Goal: Task Accomplishment & Management: Use online tool/utility

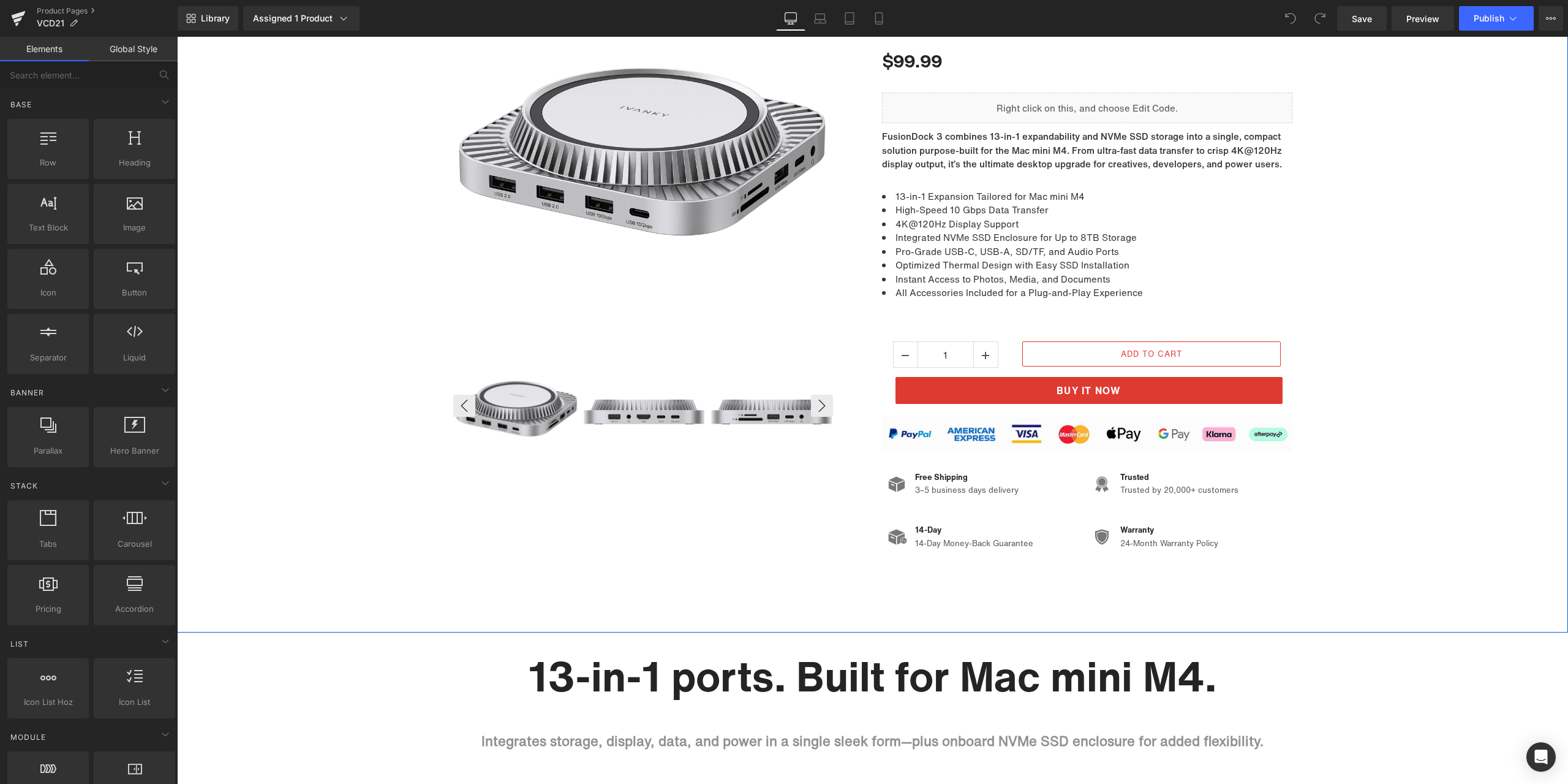
scroll to position [245, 0]
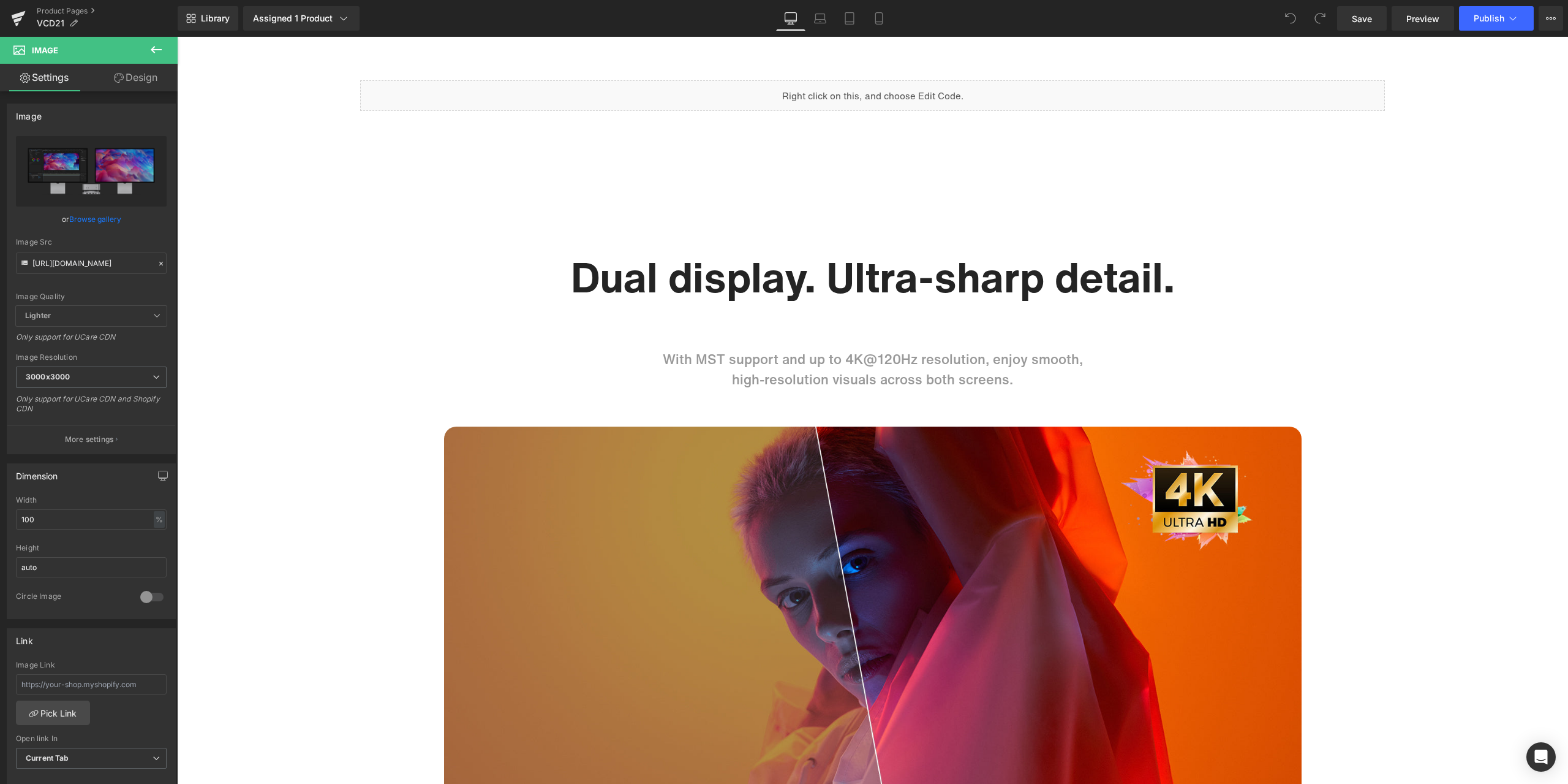
scroll to position [1715, 0]
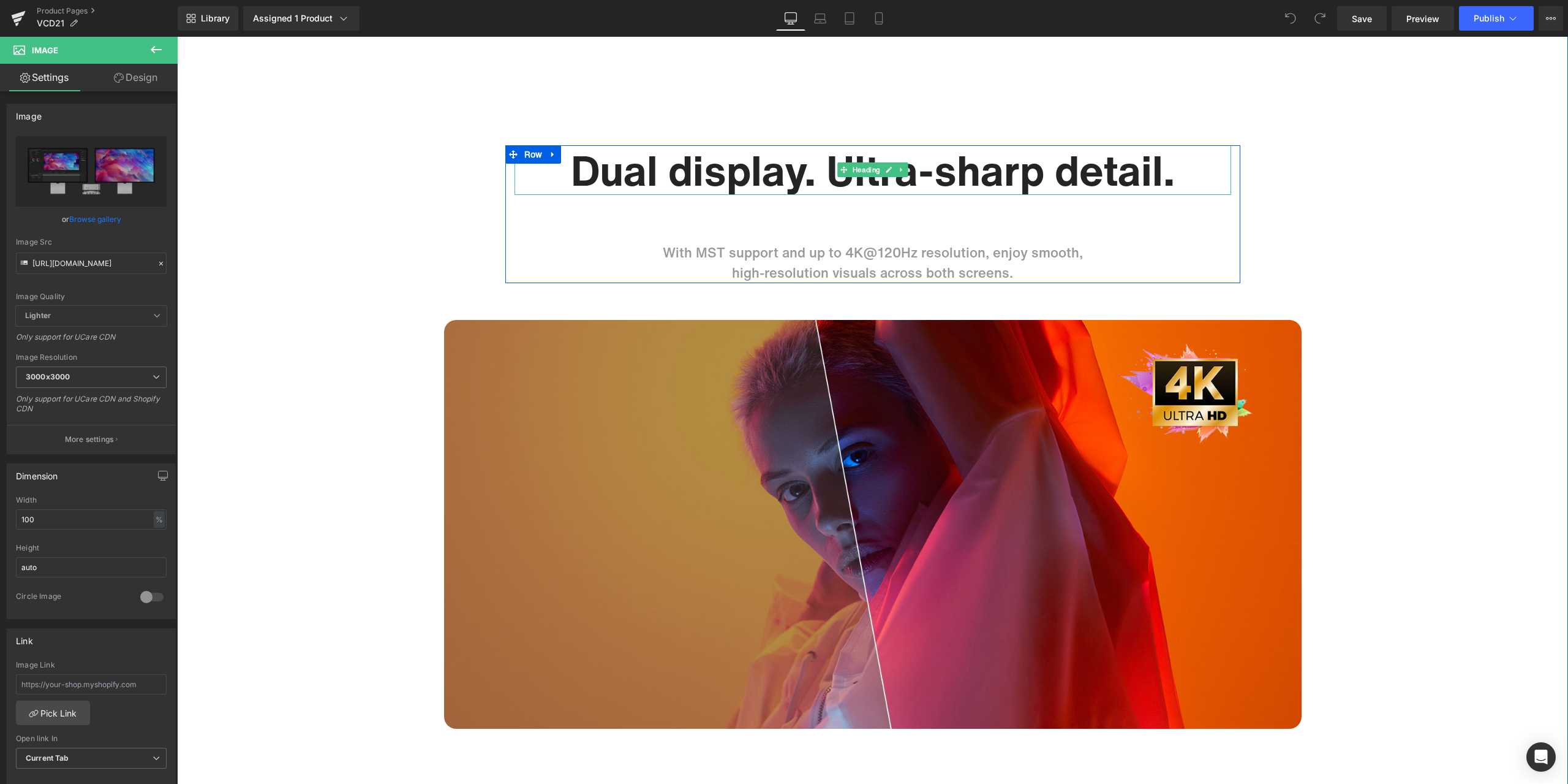
click at [728, 179] on h1 "Dual display. Ultra-sharp detail." at bounding box center [872, 170] width 716 height 51
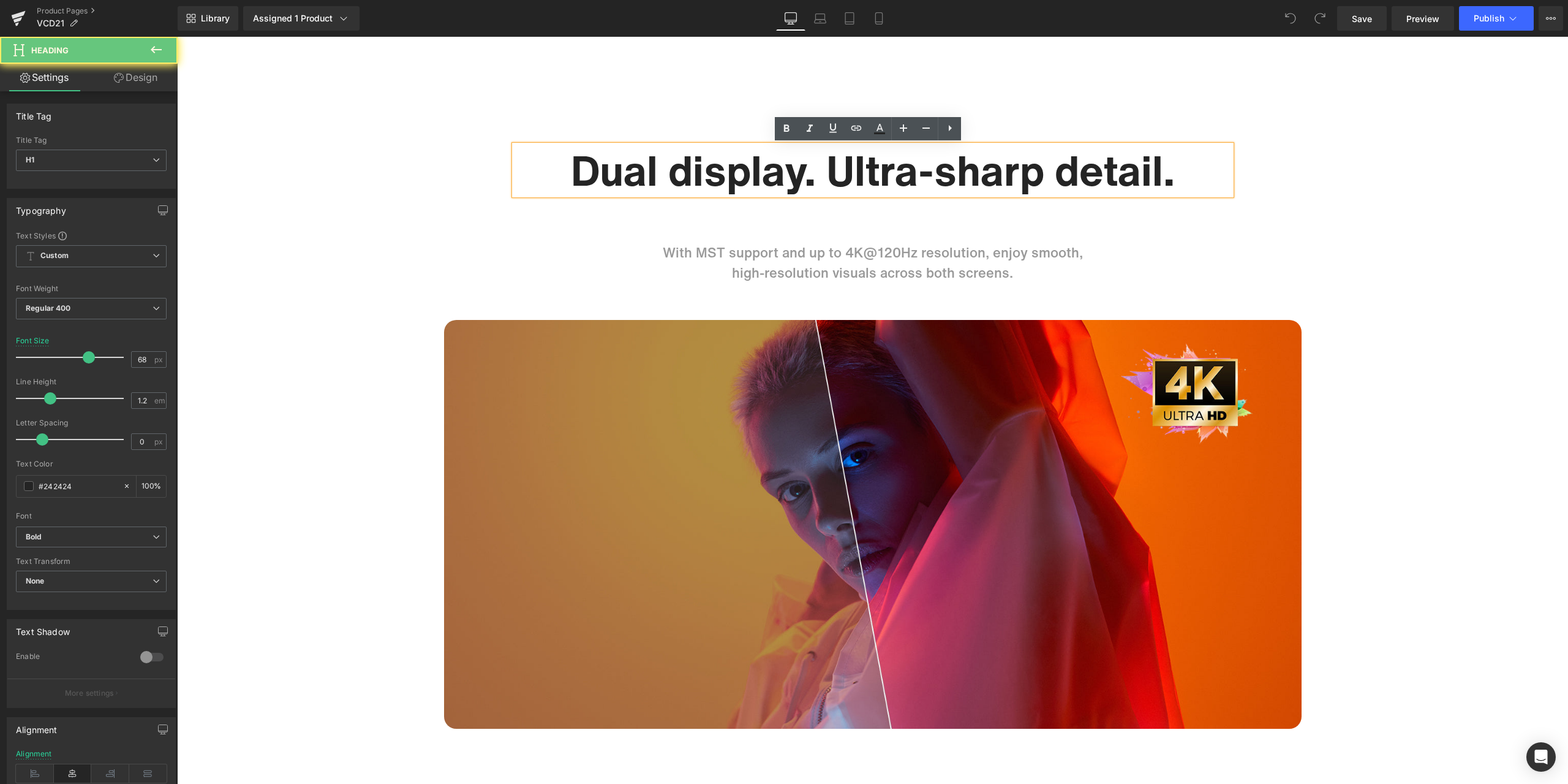
click at [725, 174] on h1 "Dual display. Ultra-sharp detail." at bounding box center [872, 170] width 716 height 51
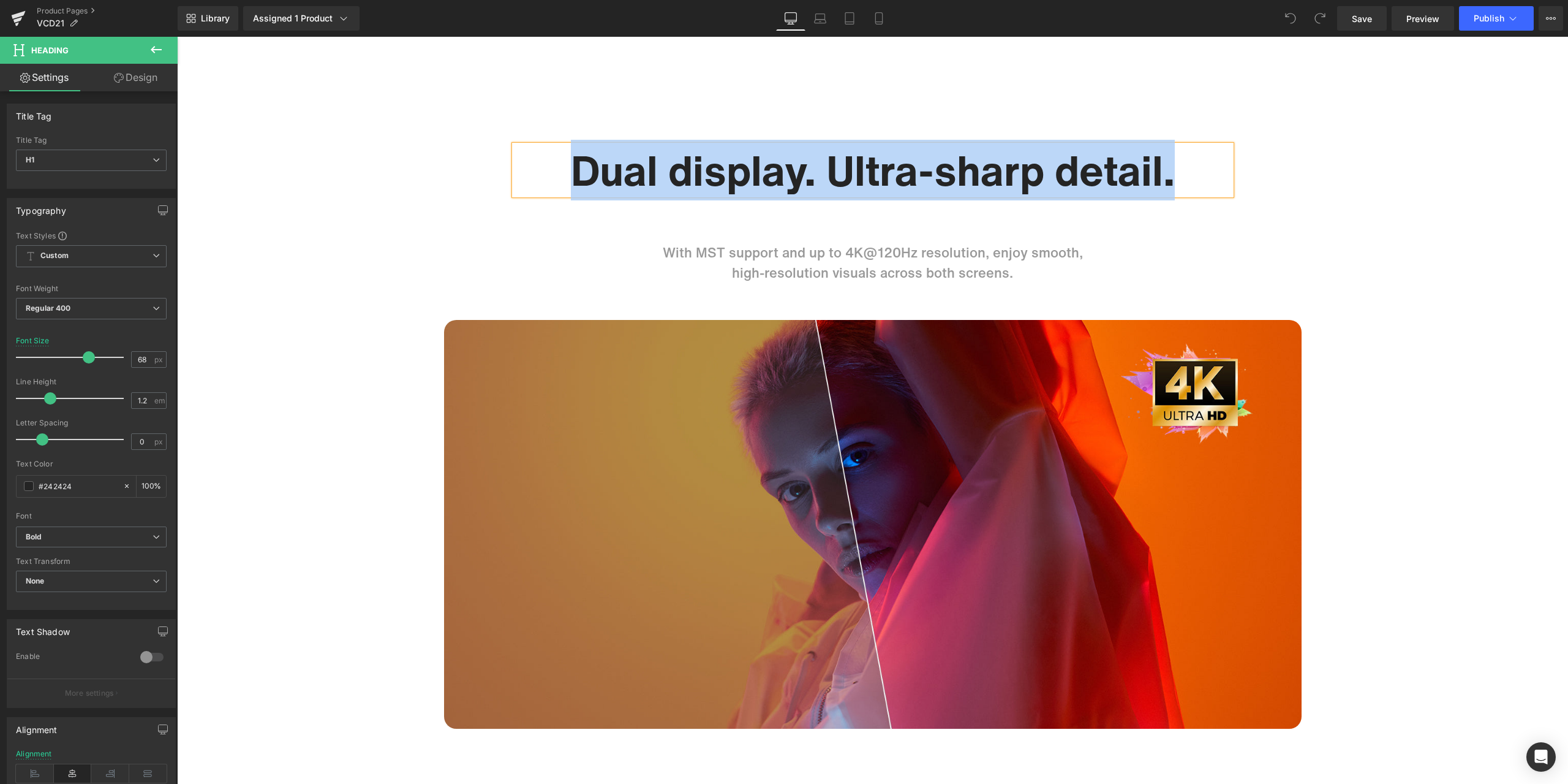
paste div
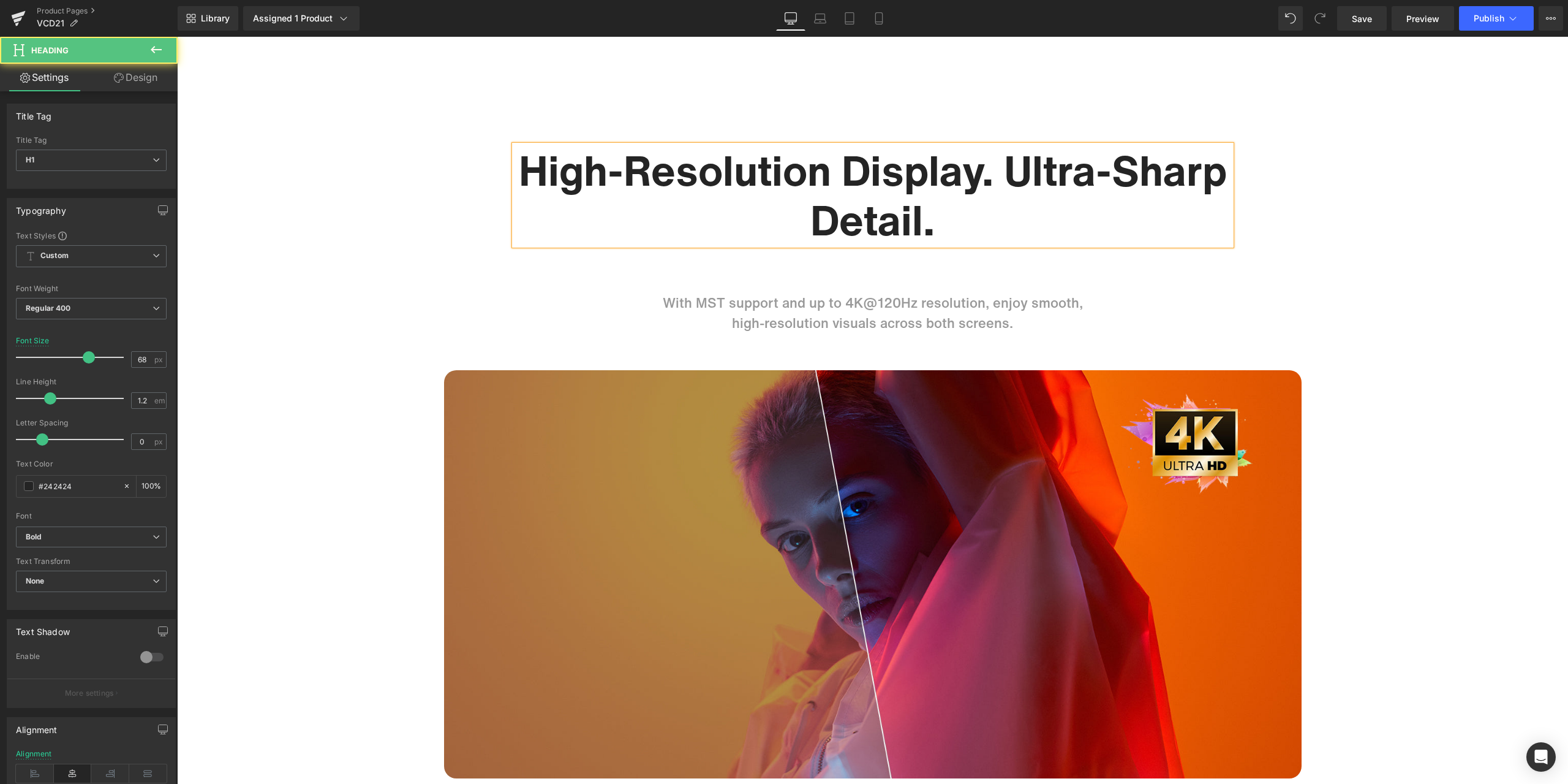
click at [999, 179] on h1 "High-Resolution Display. Ultra-Sharp Detail." at bounding box center [872, 195] width 716 height 99
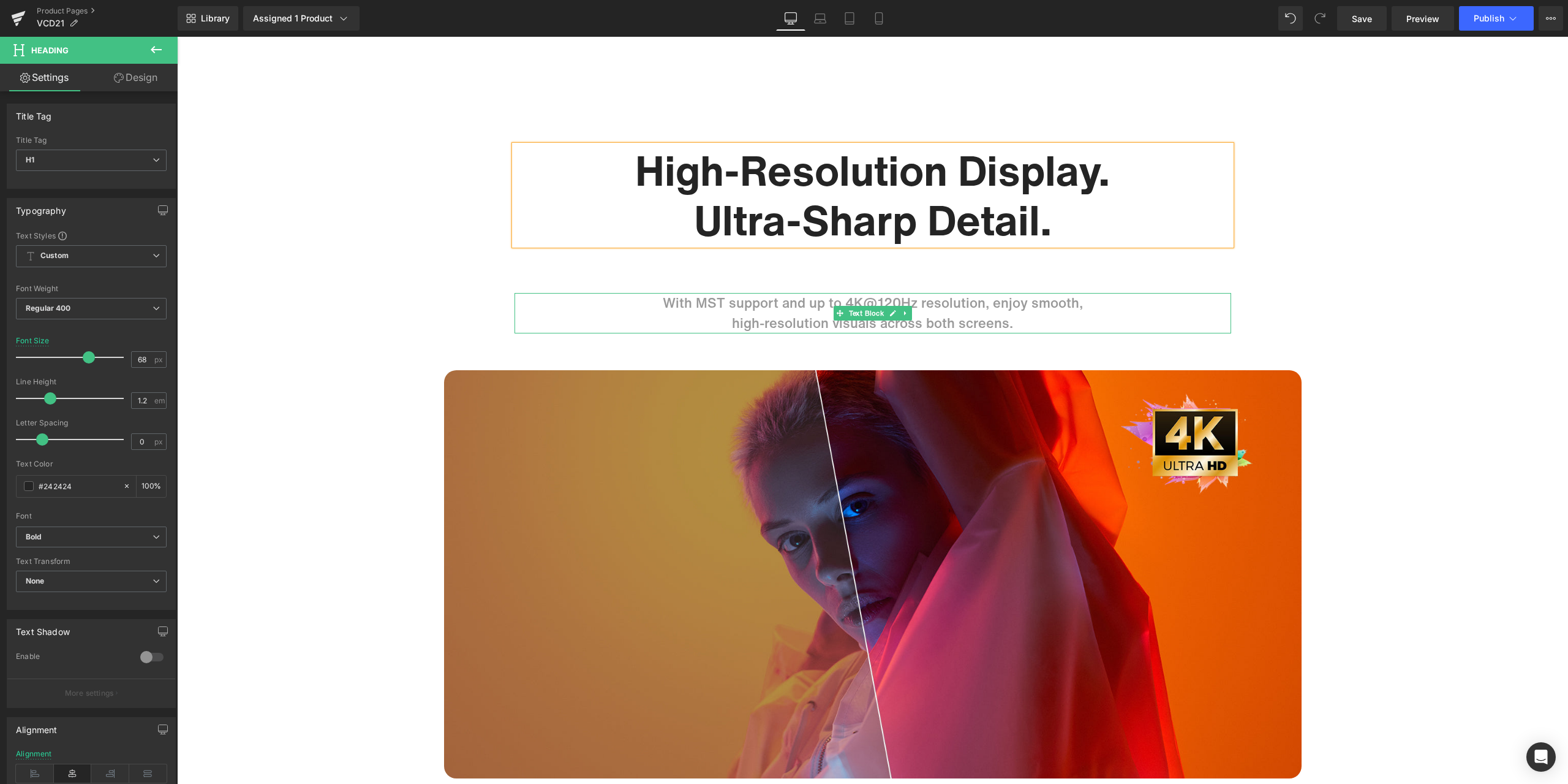
click at [813, 310] on p "With MST support and up to 4K@120Hz resolution, enjoy smooth," at bounding box center [872, 303] width 716 height 20
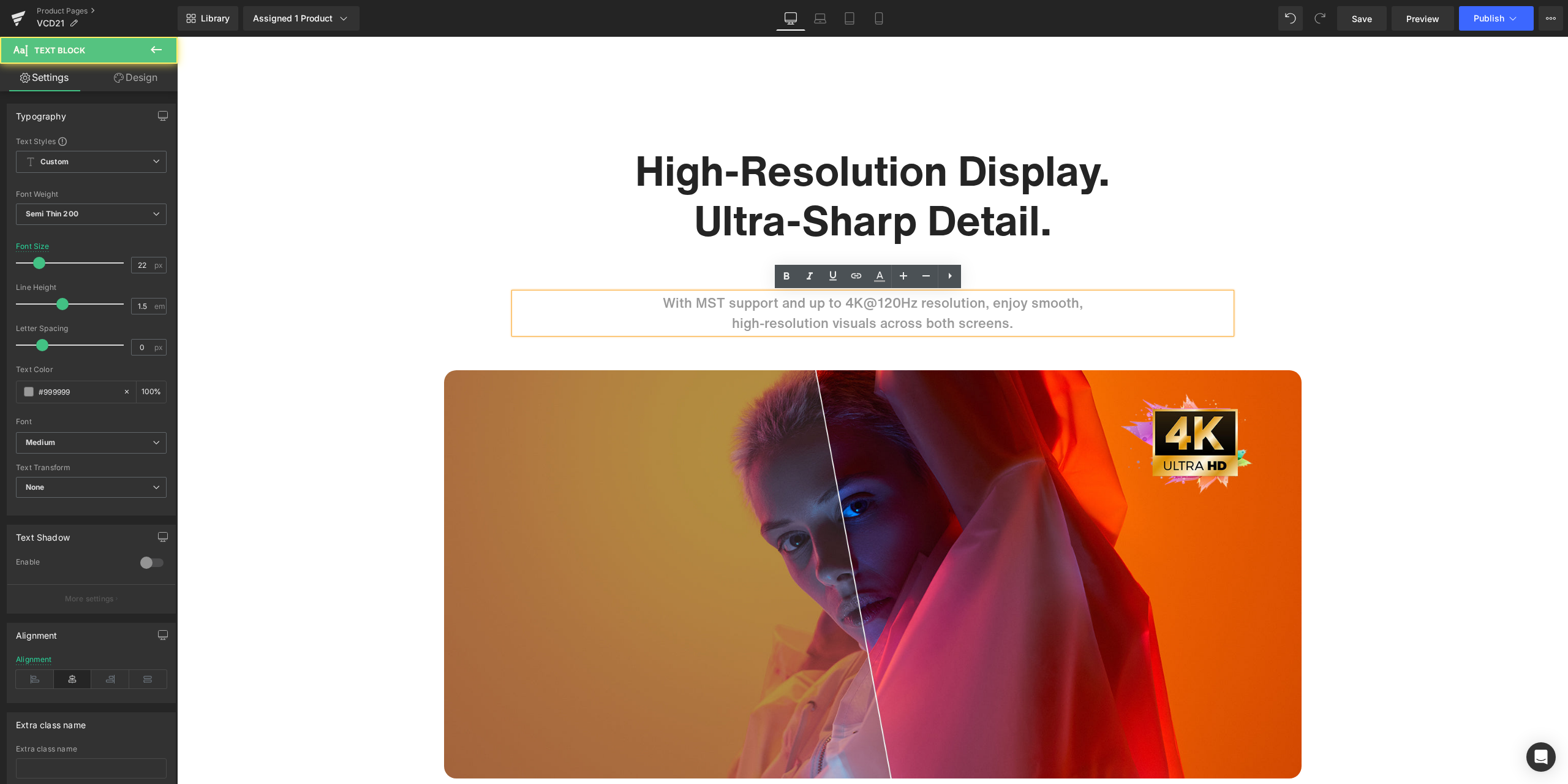
click at [783, 309] on p "With MST support and up to 4K@120Hz resolution, enjoy smooth," at bounding box center [872, 303] width 716 height 20
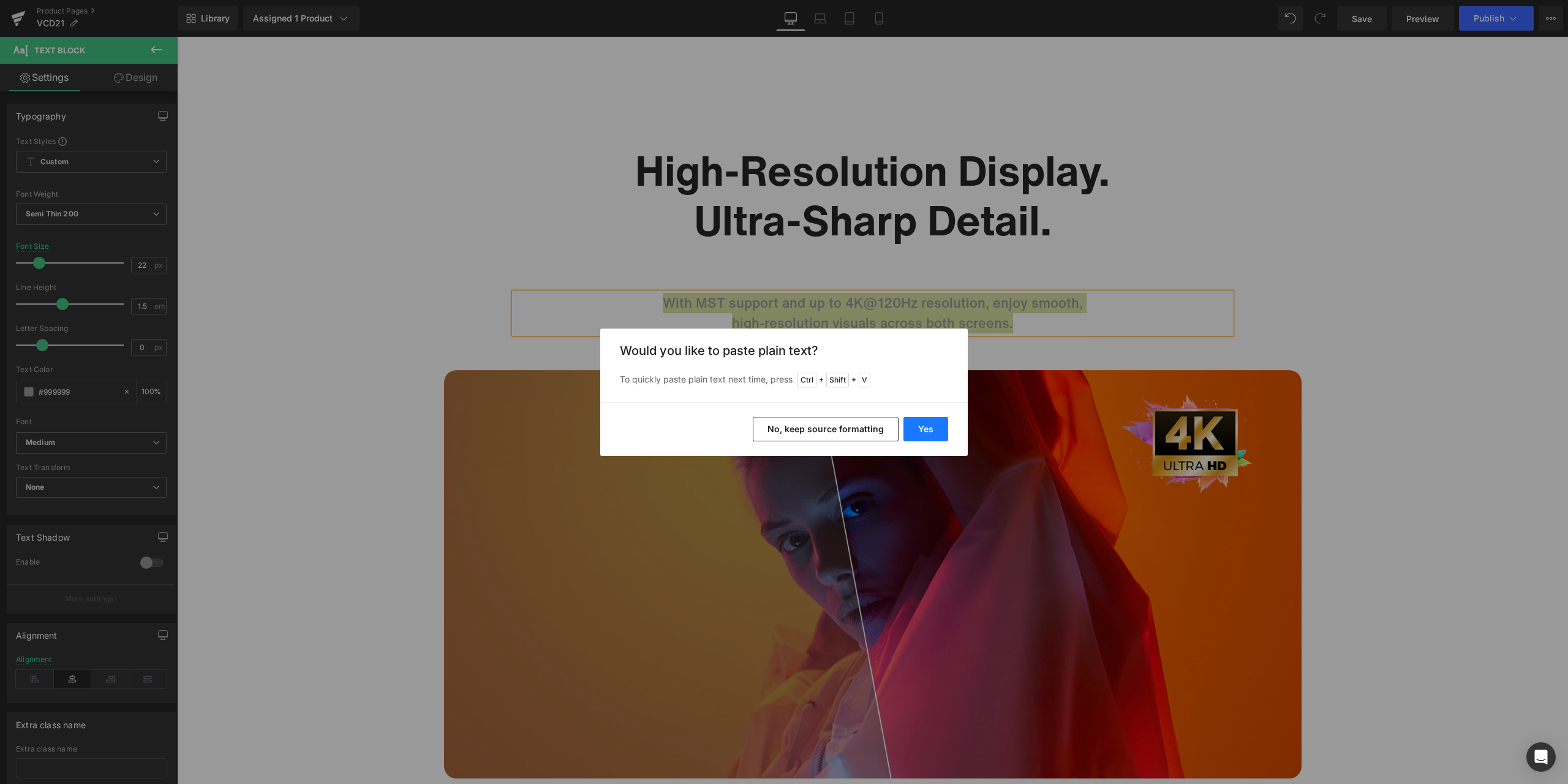
click at [934, 426] on button "Yes" at bounding box center [926, 429] width 44 height 25
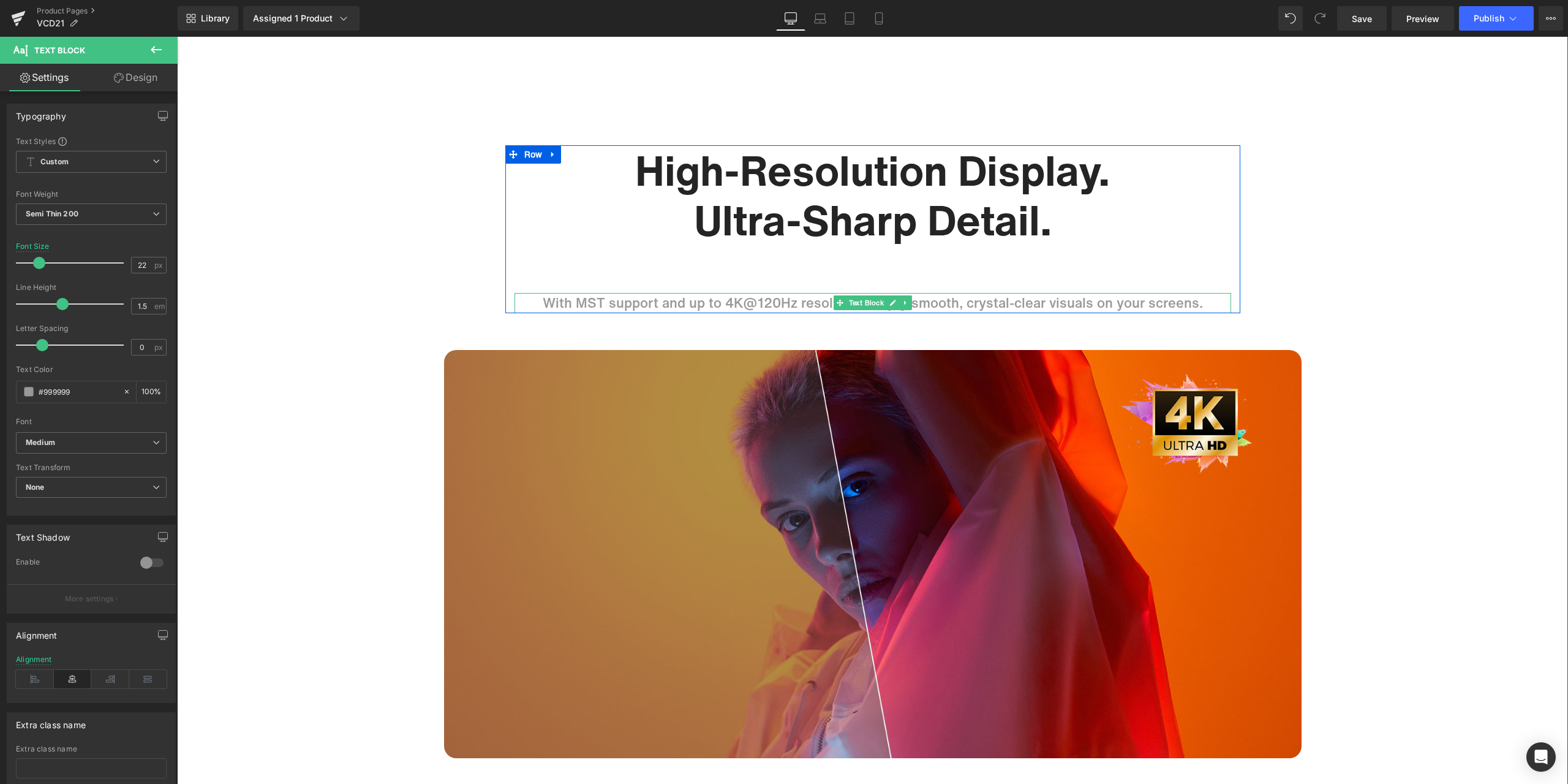
click at [963, 303] on p "With MST support and up to 4K@120Hz resolution, enjoy smooth, crystal-clear vis…" at bounding box center [872, 303] width 716 height 20
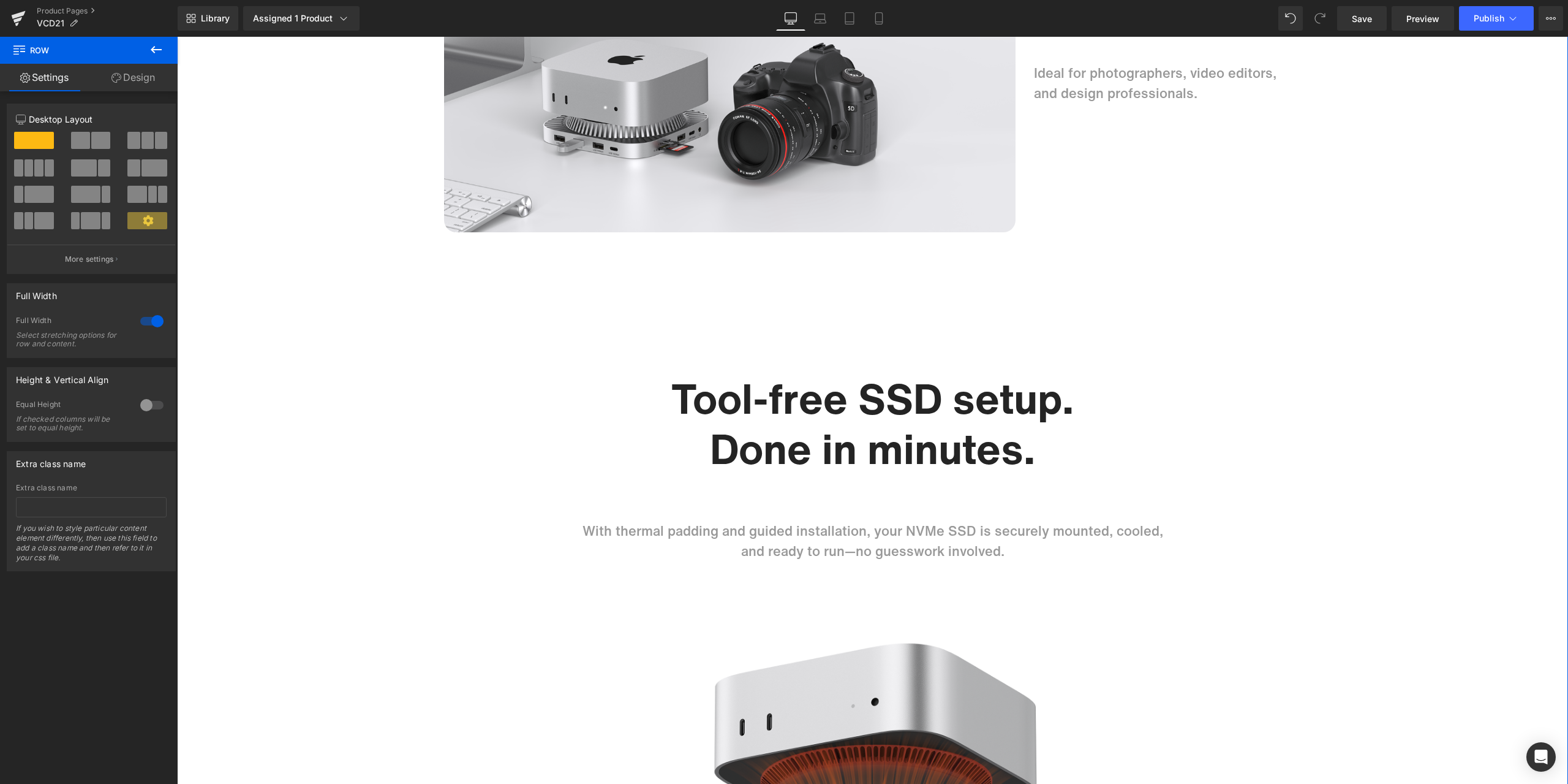
scroll to position [5515, 0]
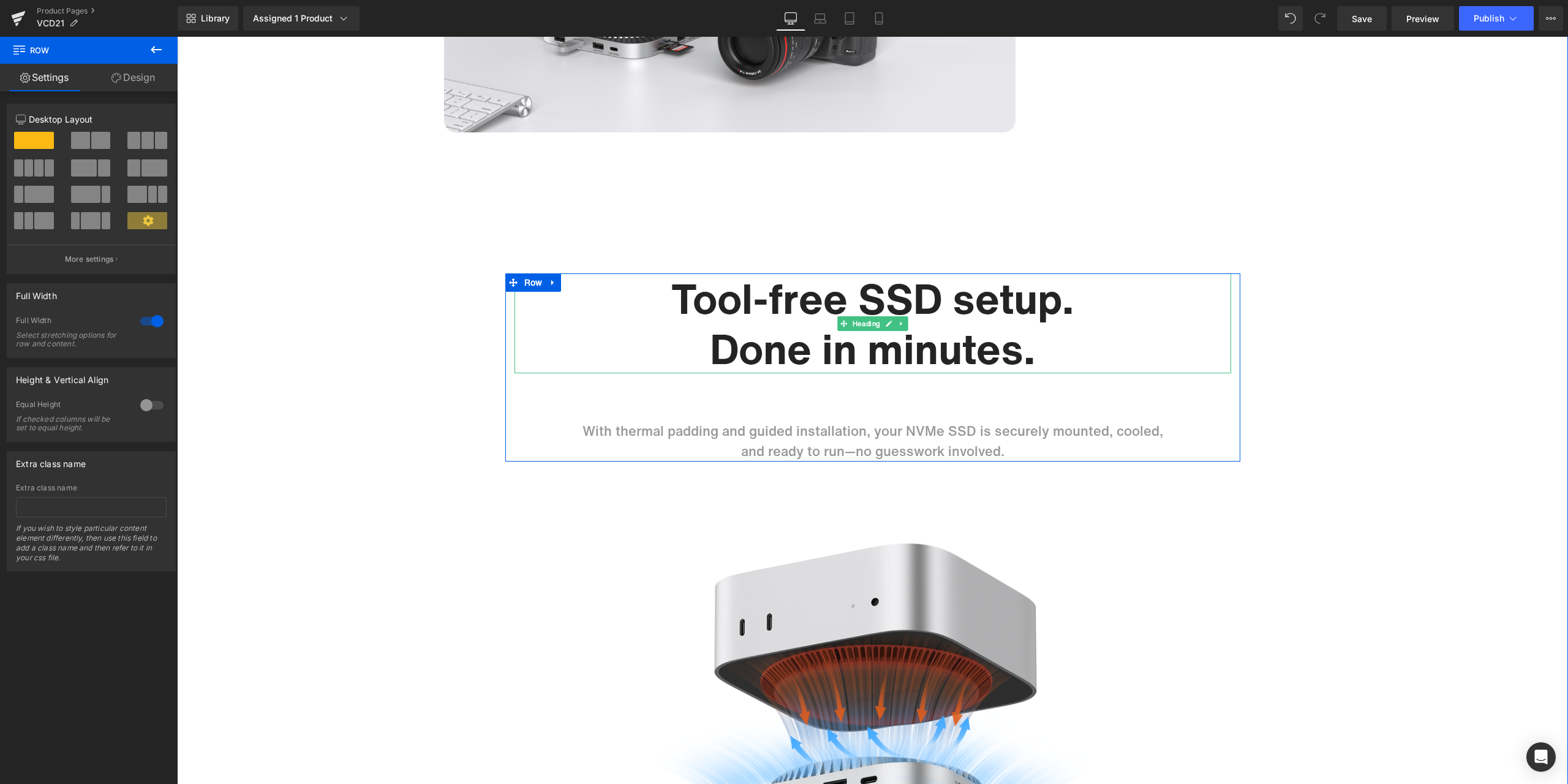
drag, startPoint x: 932, startPoint y: 309, endPoint x: 937, endPoint y: 304, distance: 7.1
click at [932, 309] on h1 "Tool-free SSD setup." at bounding box center [872, 298] width 716 height 51
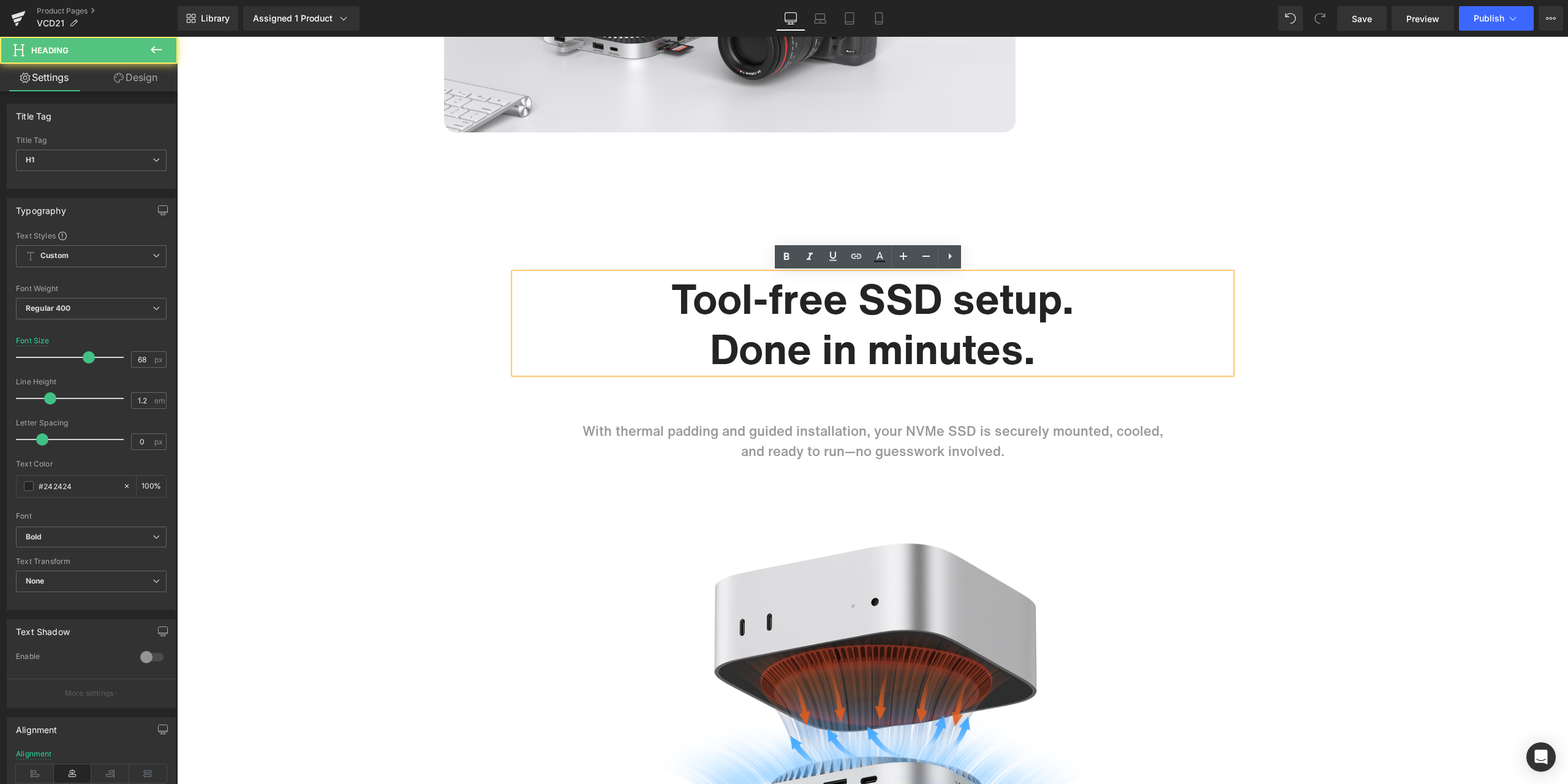
click at [943, 297] on h1 "Tool-free SSD setup." at bounding box center [872, 298] width 716 height 51
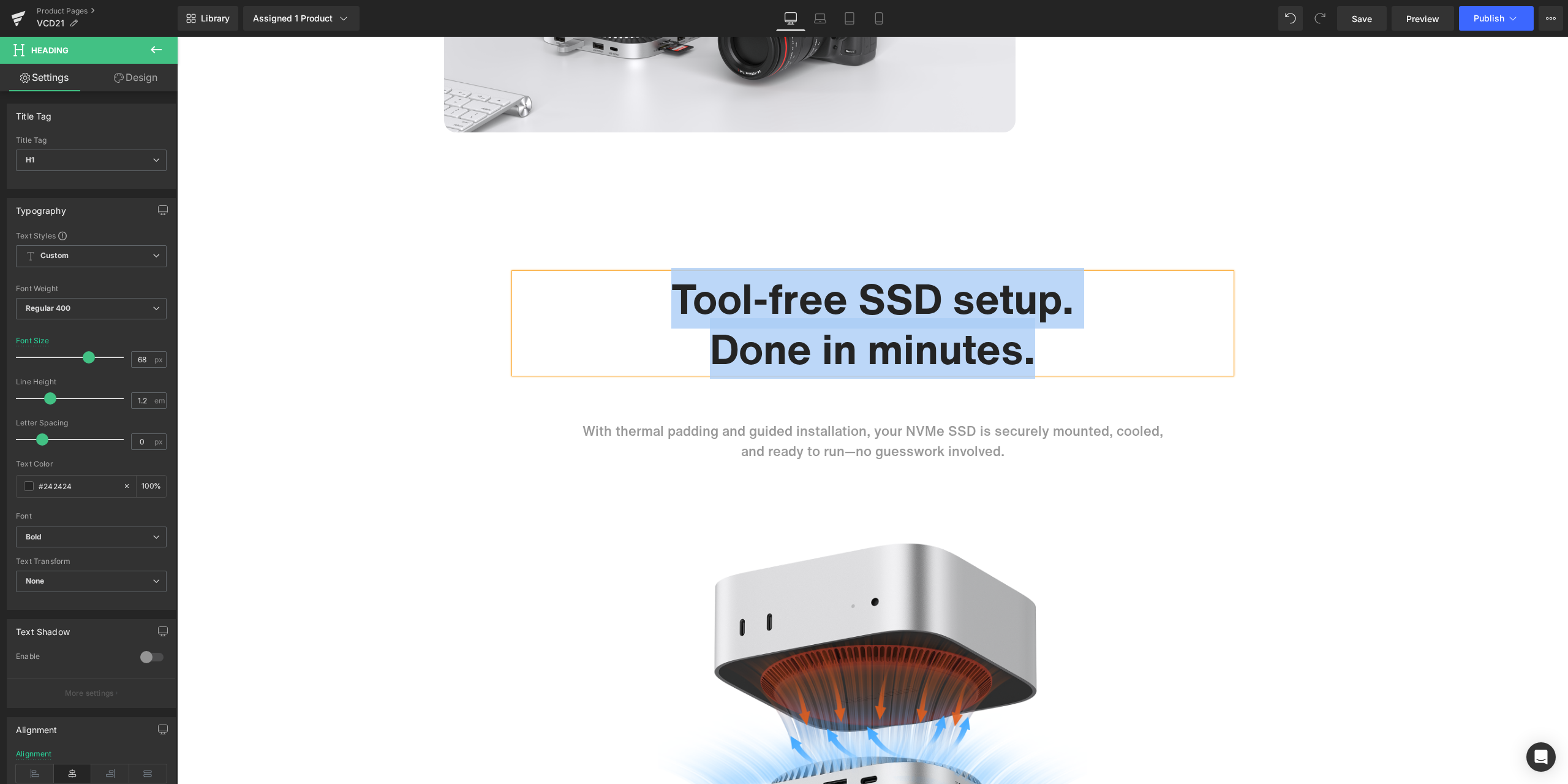
paste div
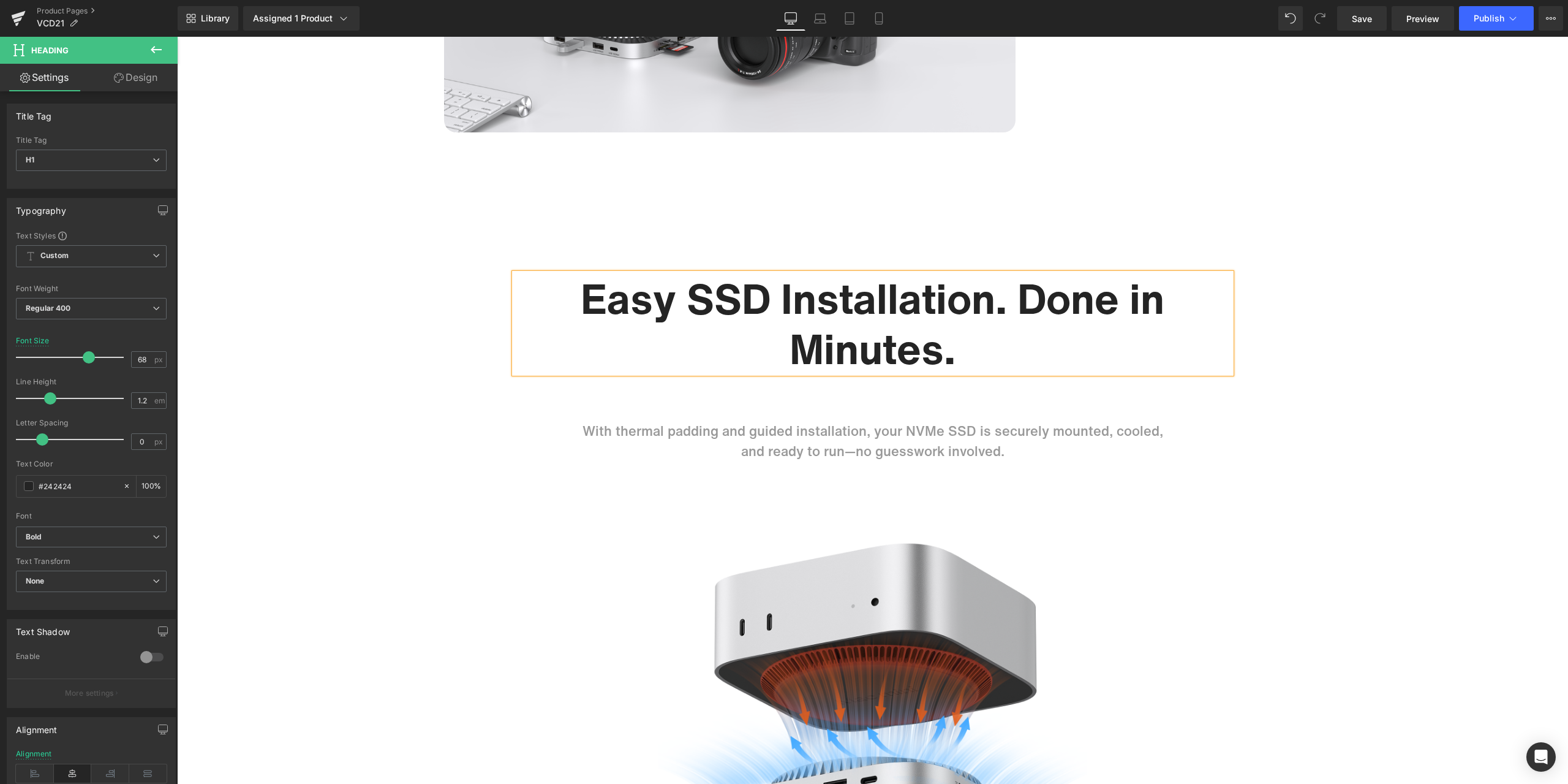
click at [1020, 298] on h1 "Easy SSD Installation. Done in Minutes." at bounding box center [872, 323] width 716 height 99
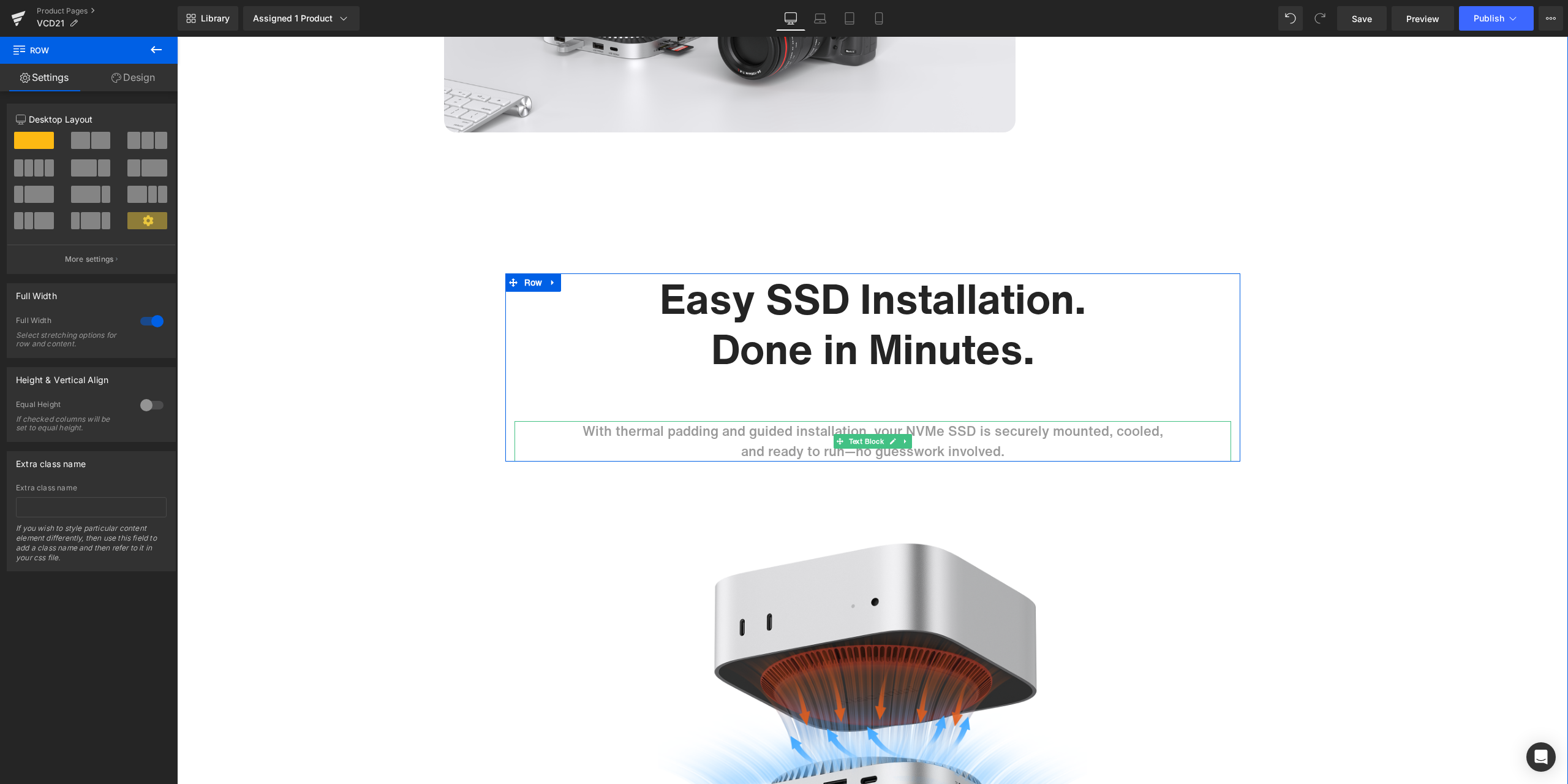
click at [721, 424] on p "With thermal padding and guided installation, your NVMe SSD is securely mounted…" at bounding box center [872, 431] width 716 height 20
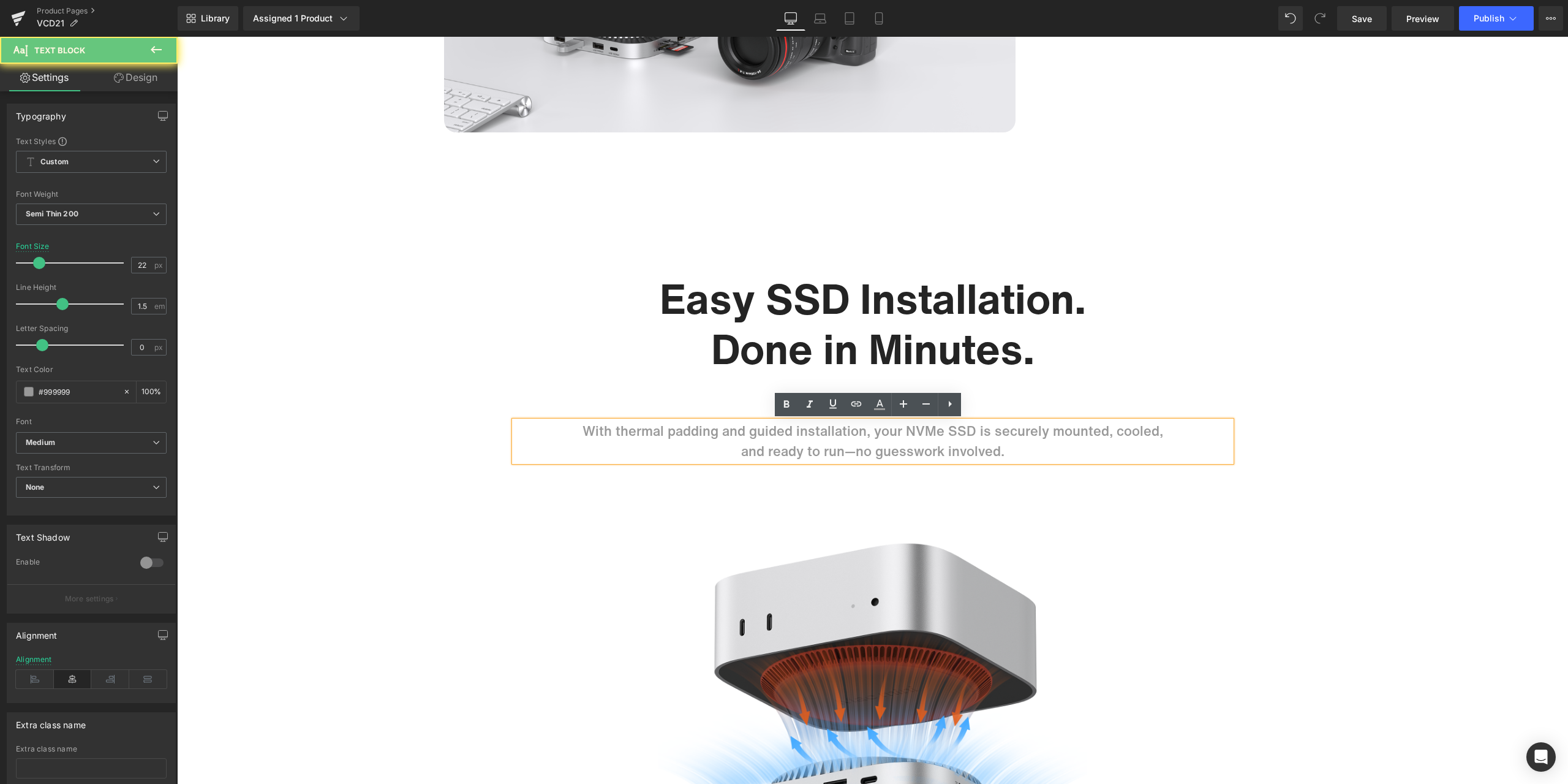
click at [722, 430] on p "With thermal padding and guided installation, your NVMe SSD is securely mounted…" at bounding box center [872, 431] width 716 height 20
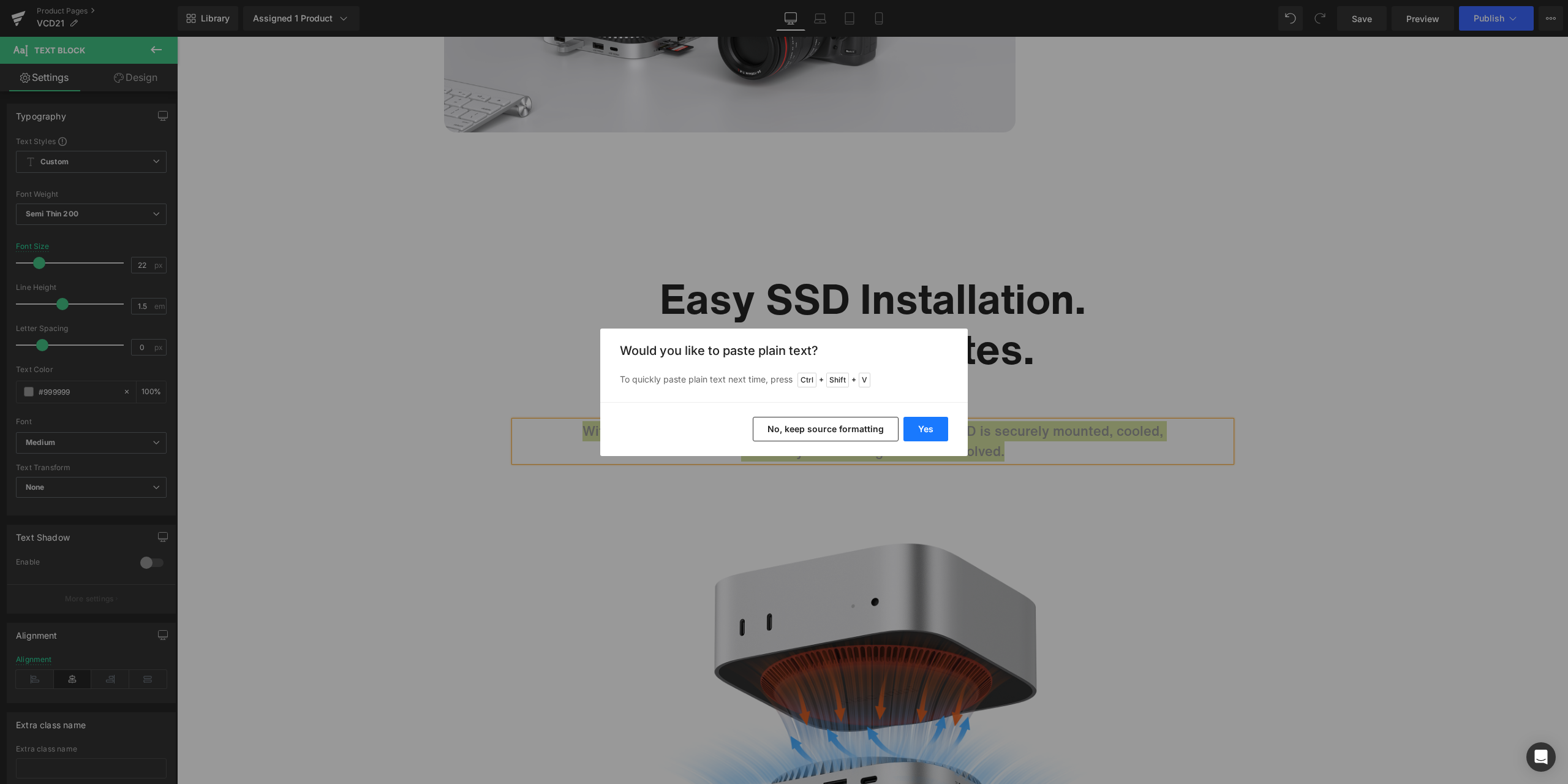
click at [0, 0] on button "Yes" at bounding box center [0, 0] width 0 height 0
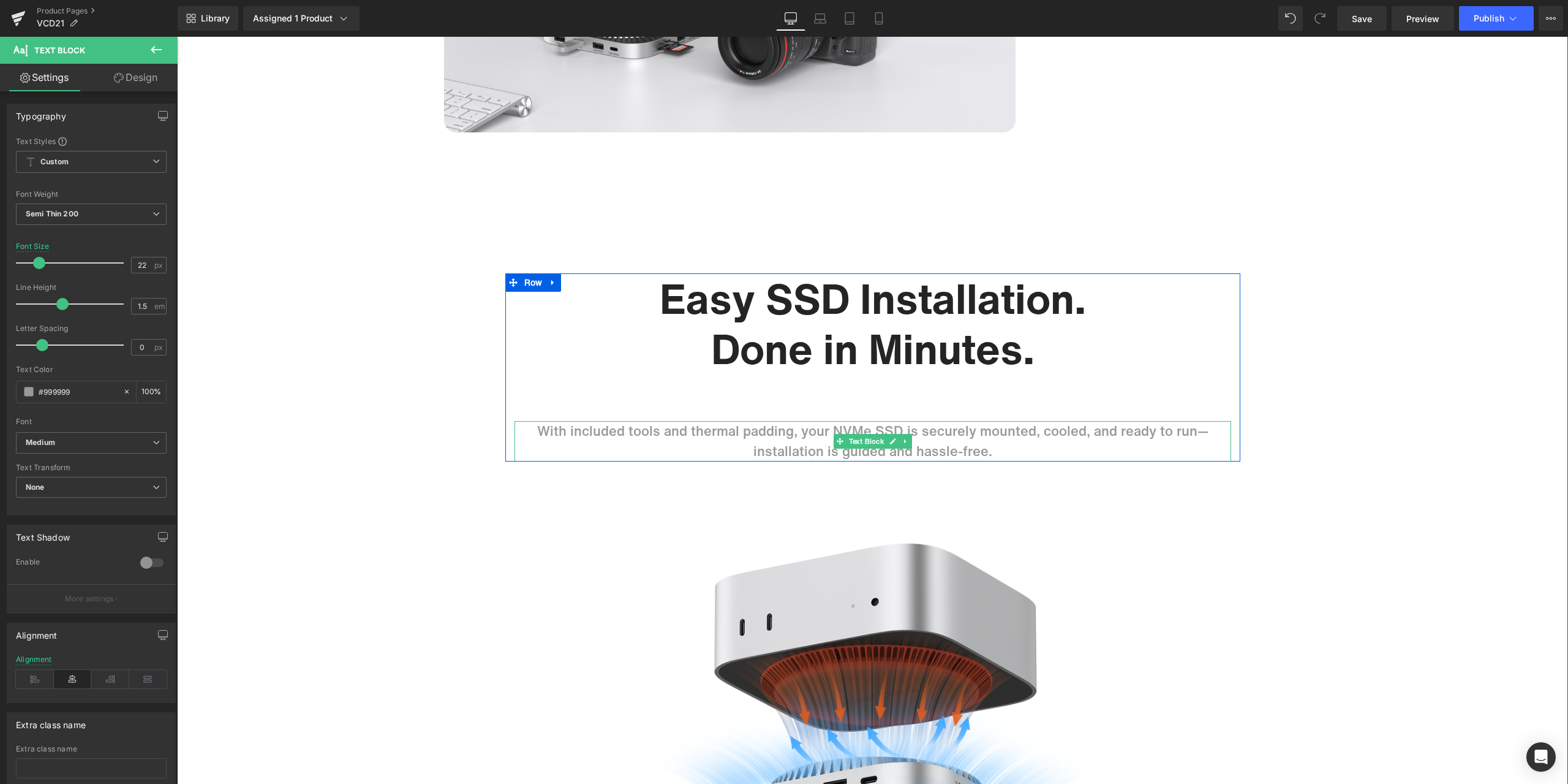
click at [1090, 432] on p "With included tools and thermal padding, your NVMe SSD is securely mounted, coo…" at bounding box center [872, 441] width 716 height 41
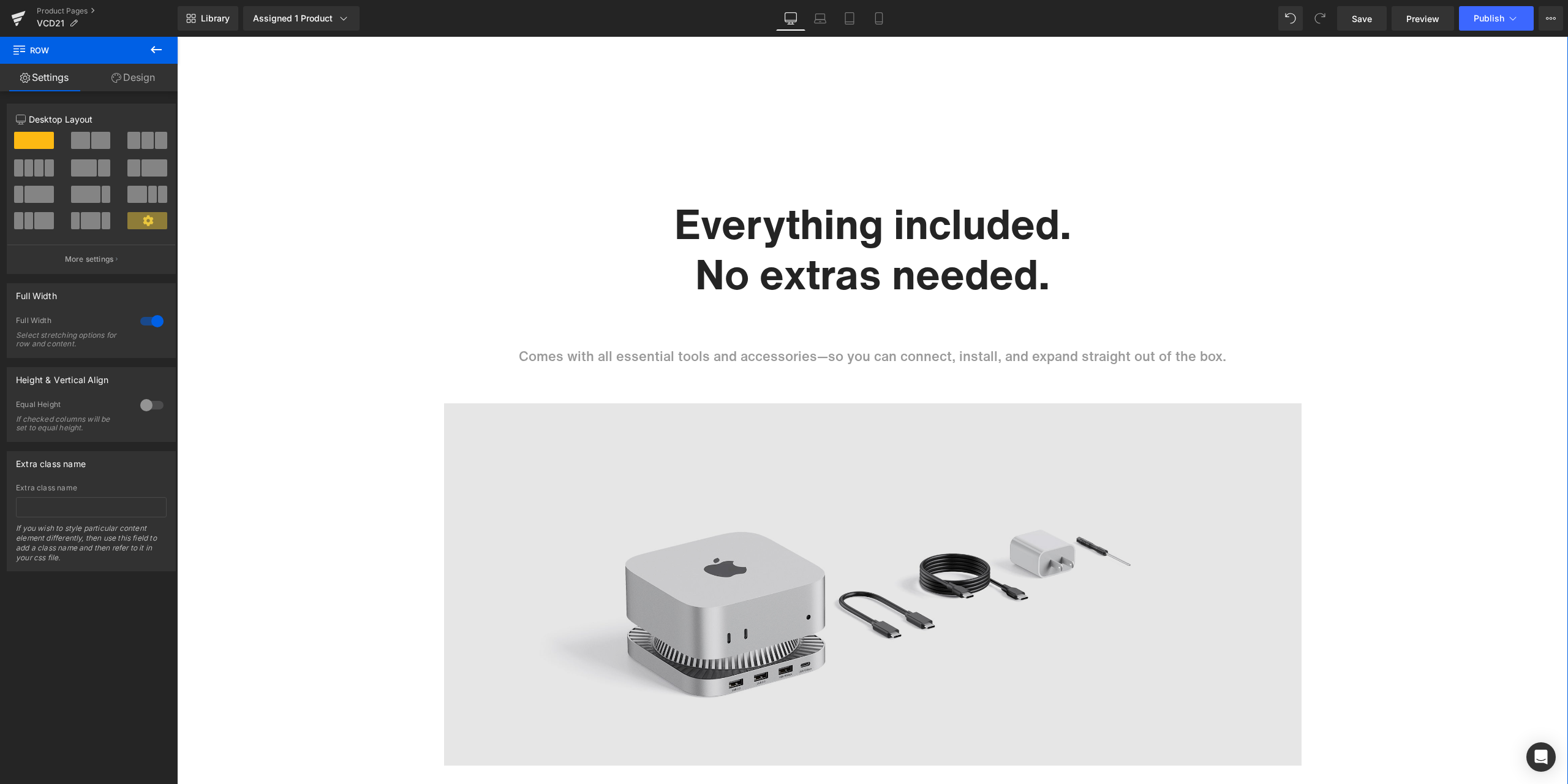
scroll to position [6985, 0]
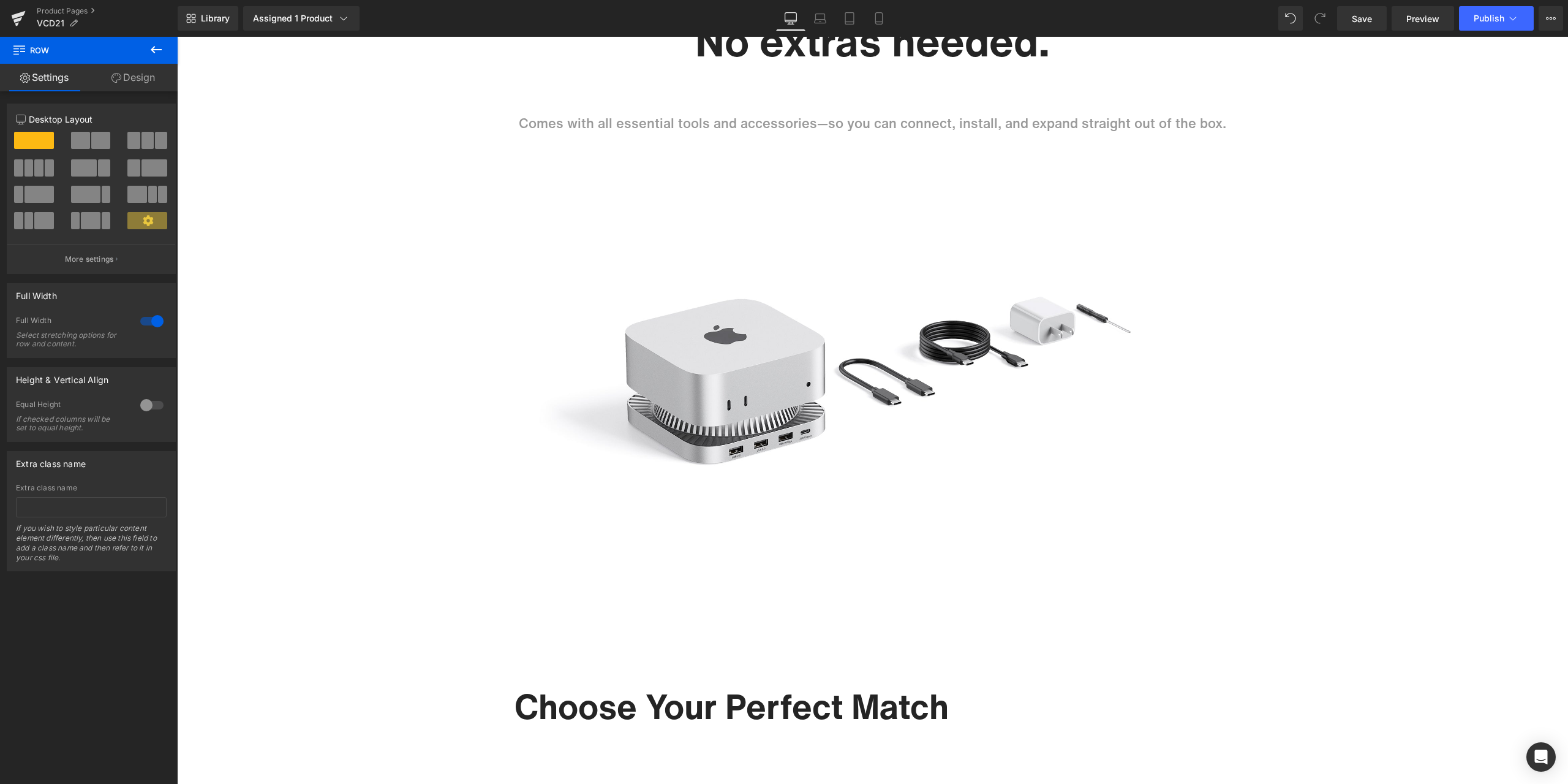
drag, startPoint x: 877, startPoint y: 27, endPoint x: 876, endPoint y: 35, distance: 8.1
click at [877, 27] on link "Mobile" at bounding box center [879, 19] width 29 height 25
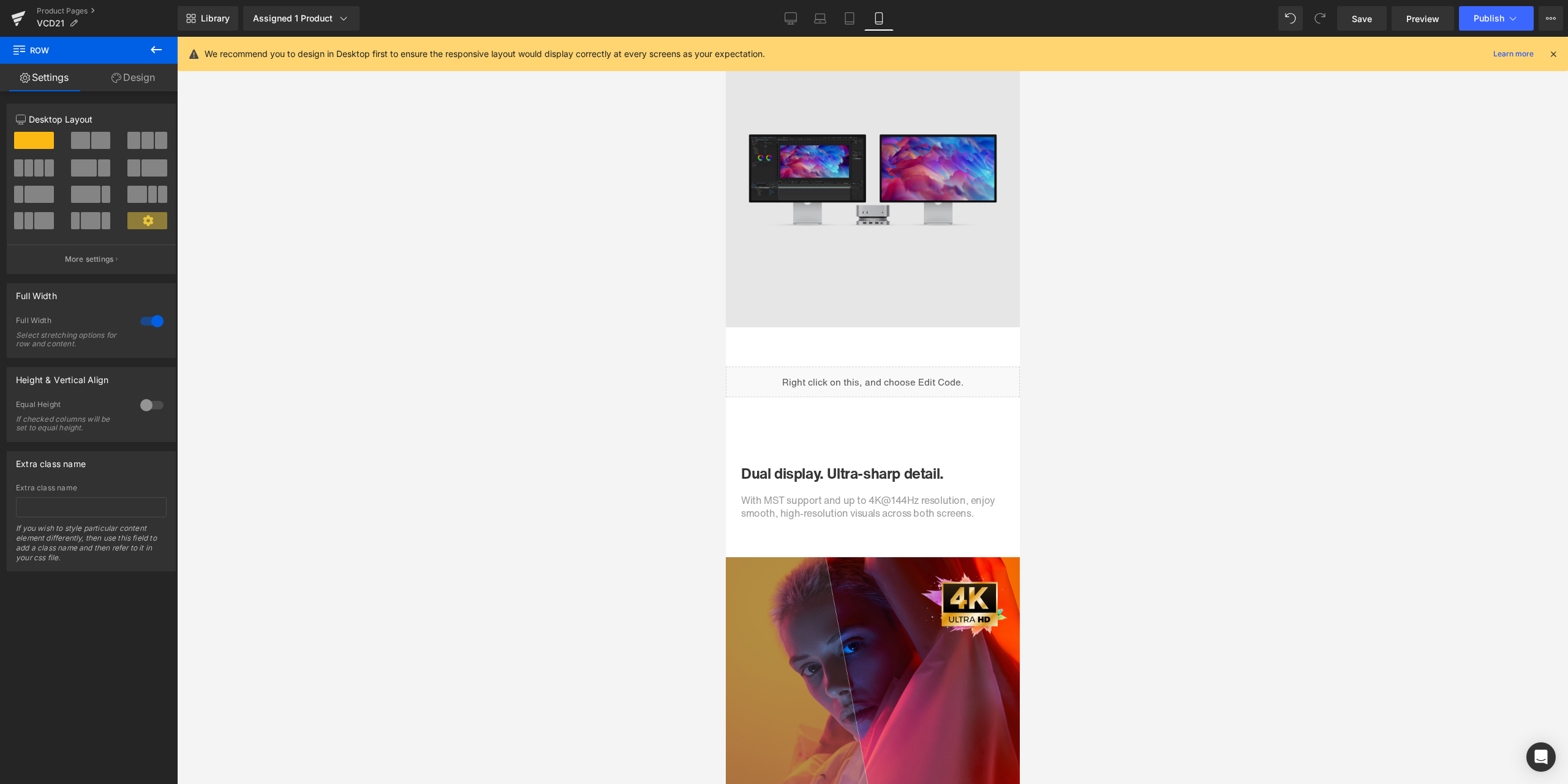
scroll to position [1470, 0]
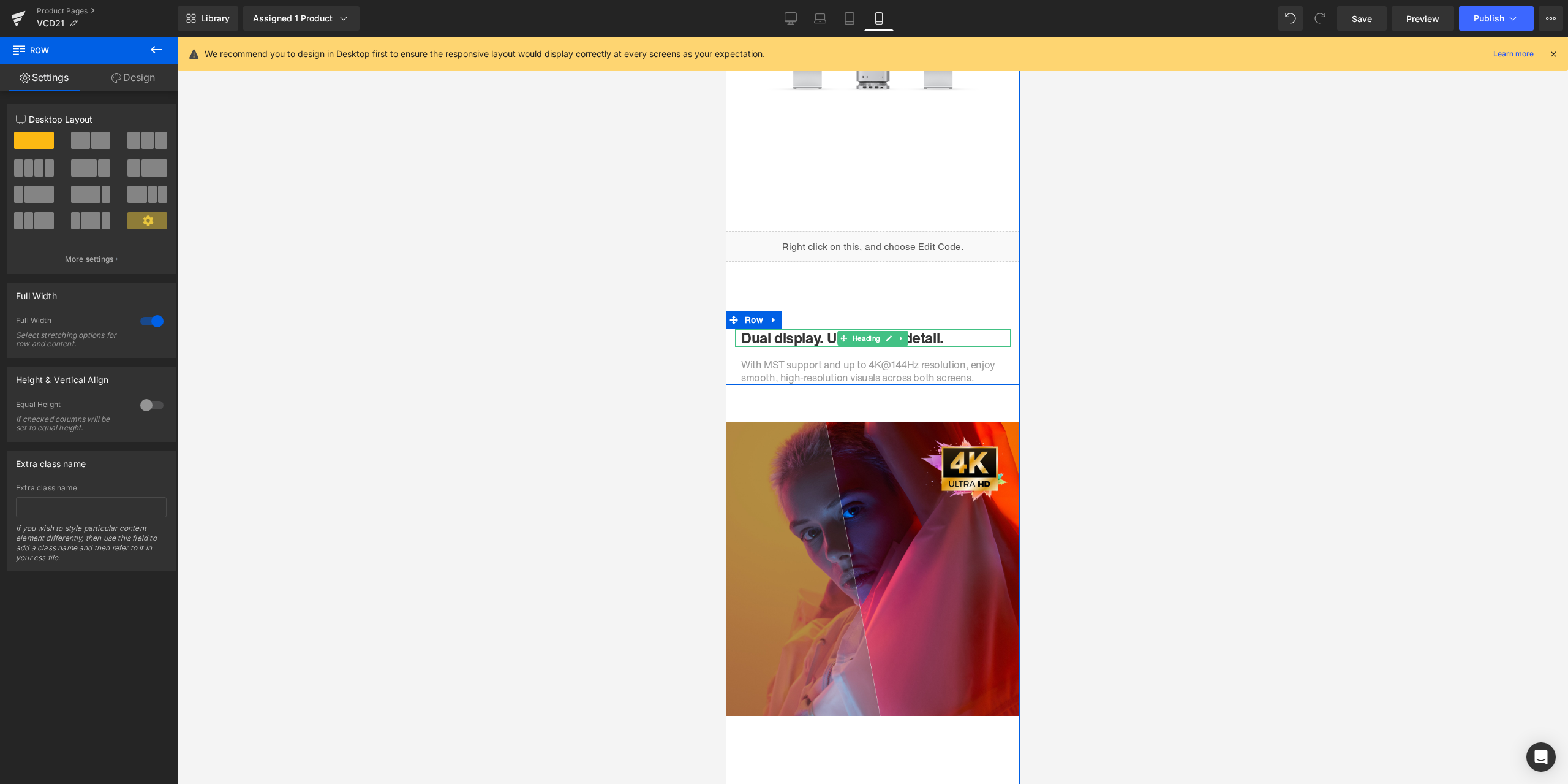
click at [805, 341] on h1 "Dual display. Ultra-sharp detail." at bounding box center [871, 338] width 264 height 18
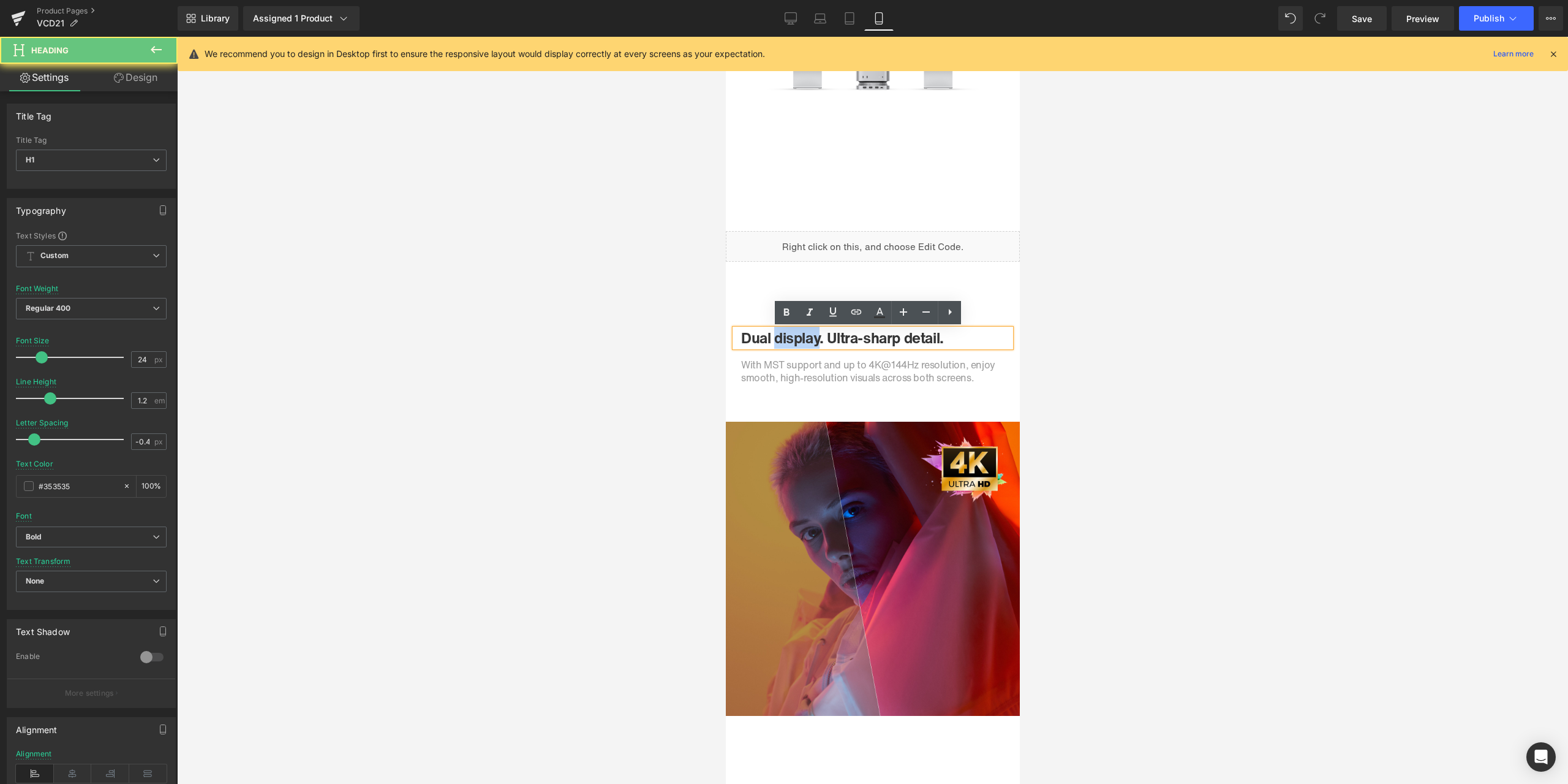
click at [804, 339] on h1 "Dual display. Ultra-sharp detail." at bounding box center [871, 338] width 264 height 18
paste div
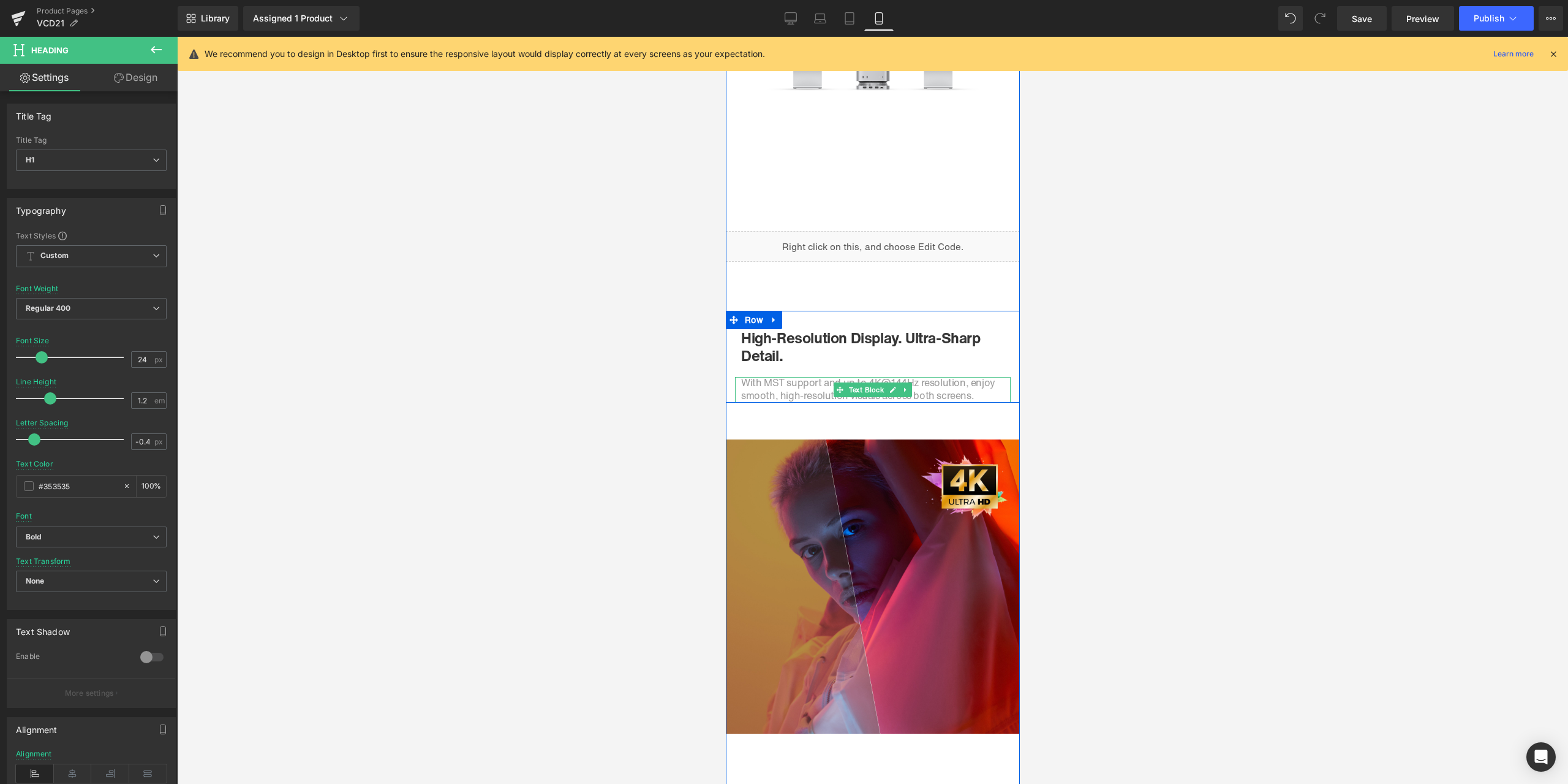
click at [761, 392] on span "With MST support and up to 4K@144Hz resolution, enjoy smooth, high-resolution v…" at bounding box center [867, 388] width 254 height 28
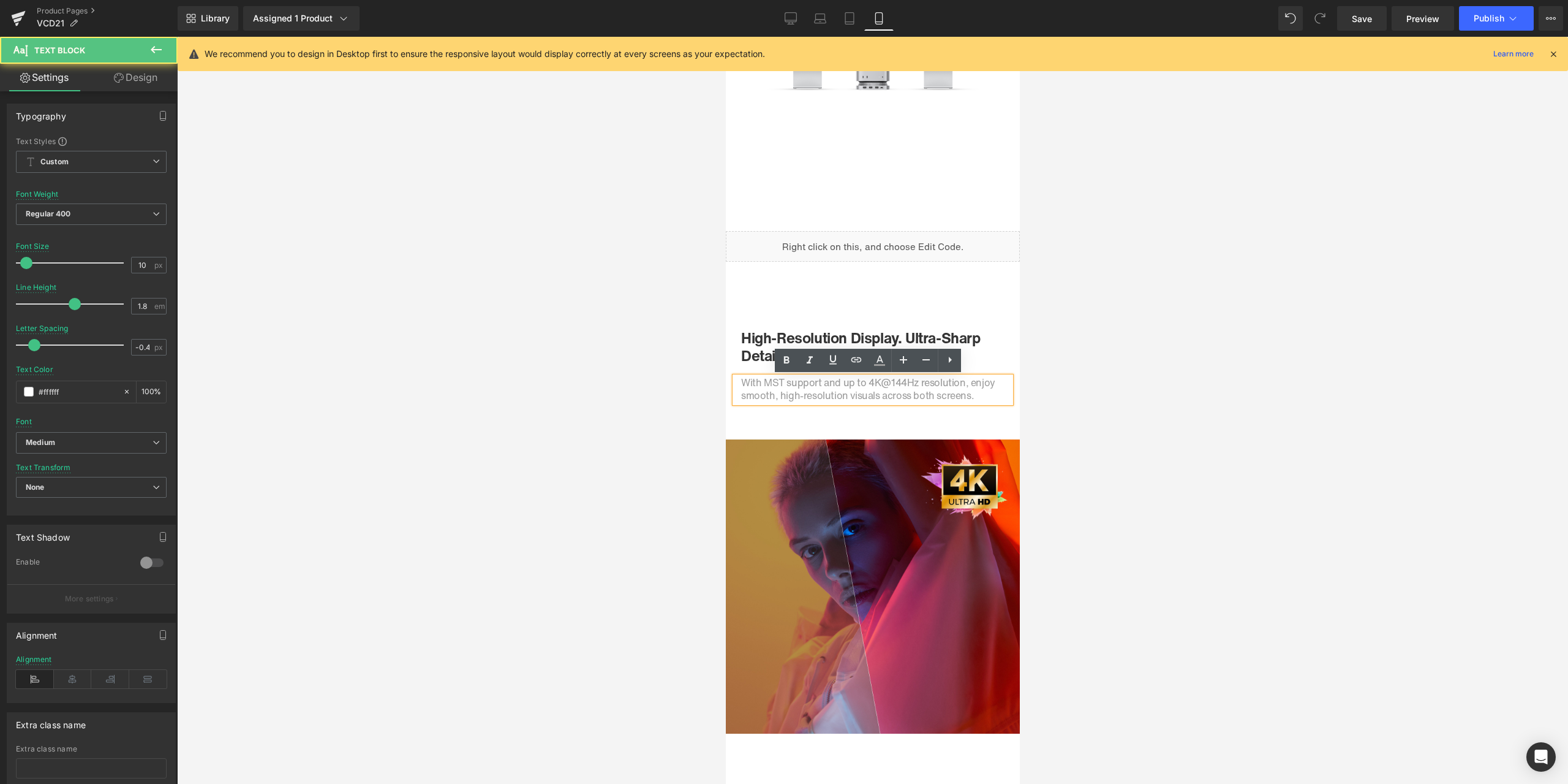
click at [779, 388] on span "With MST support and up to 4K@144Hz resolution, enjoy smooth, high-resolution v…" at bounding box center [867, 388] width 254 height 28
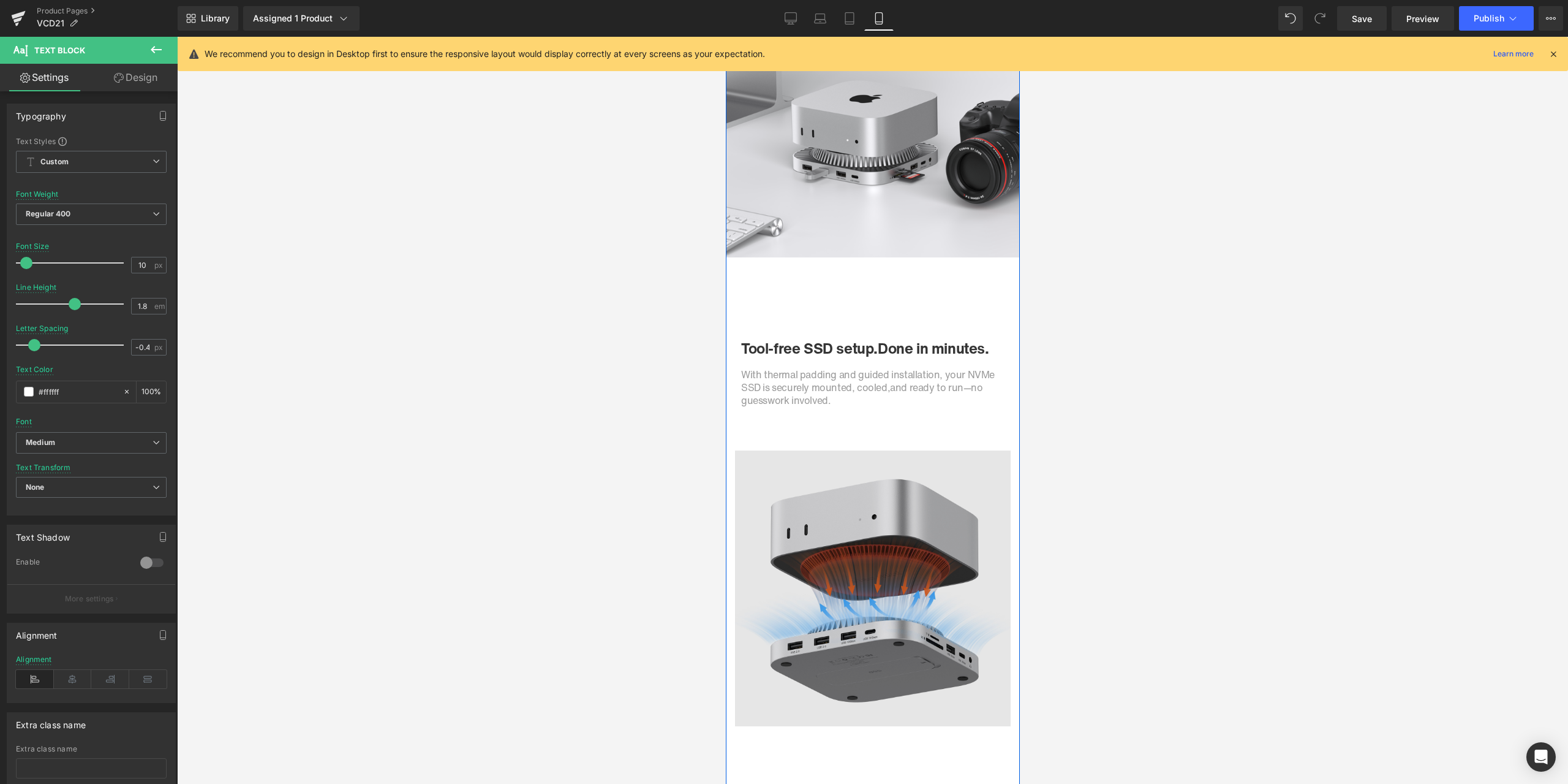
scroll to position [4106, 0]
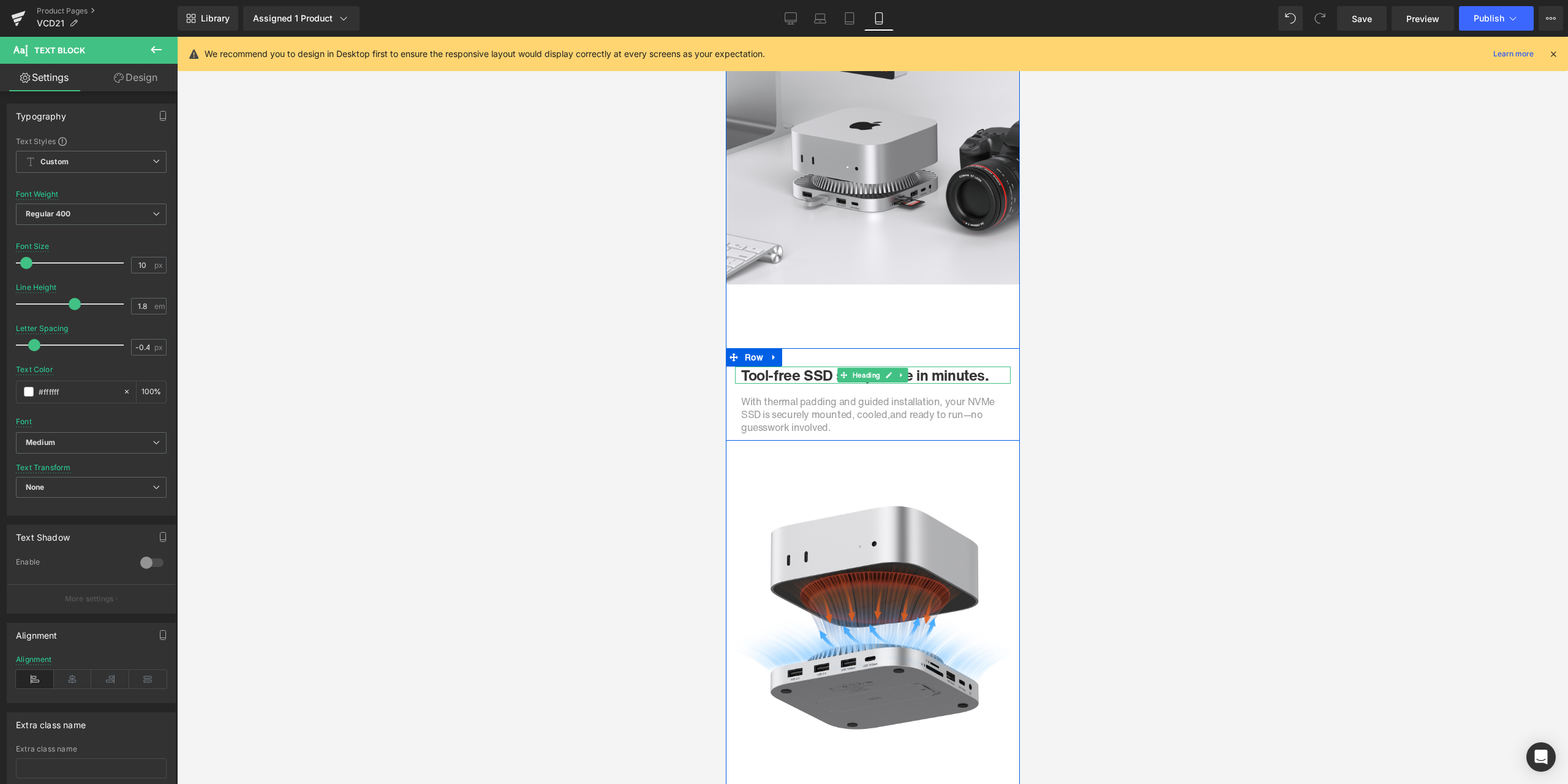
click at [776, 372] on h1 "Tool-free SSD setup. Done in minutes." at bounding box center [871, 376] width 264 height 18
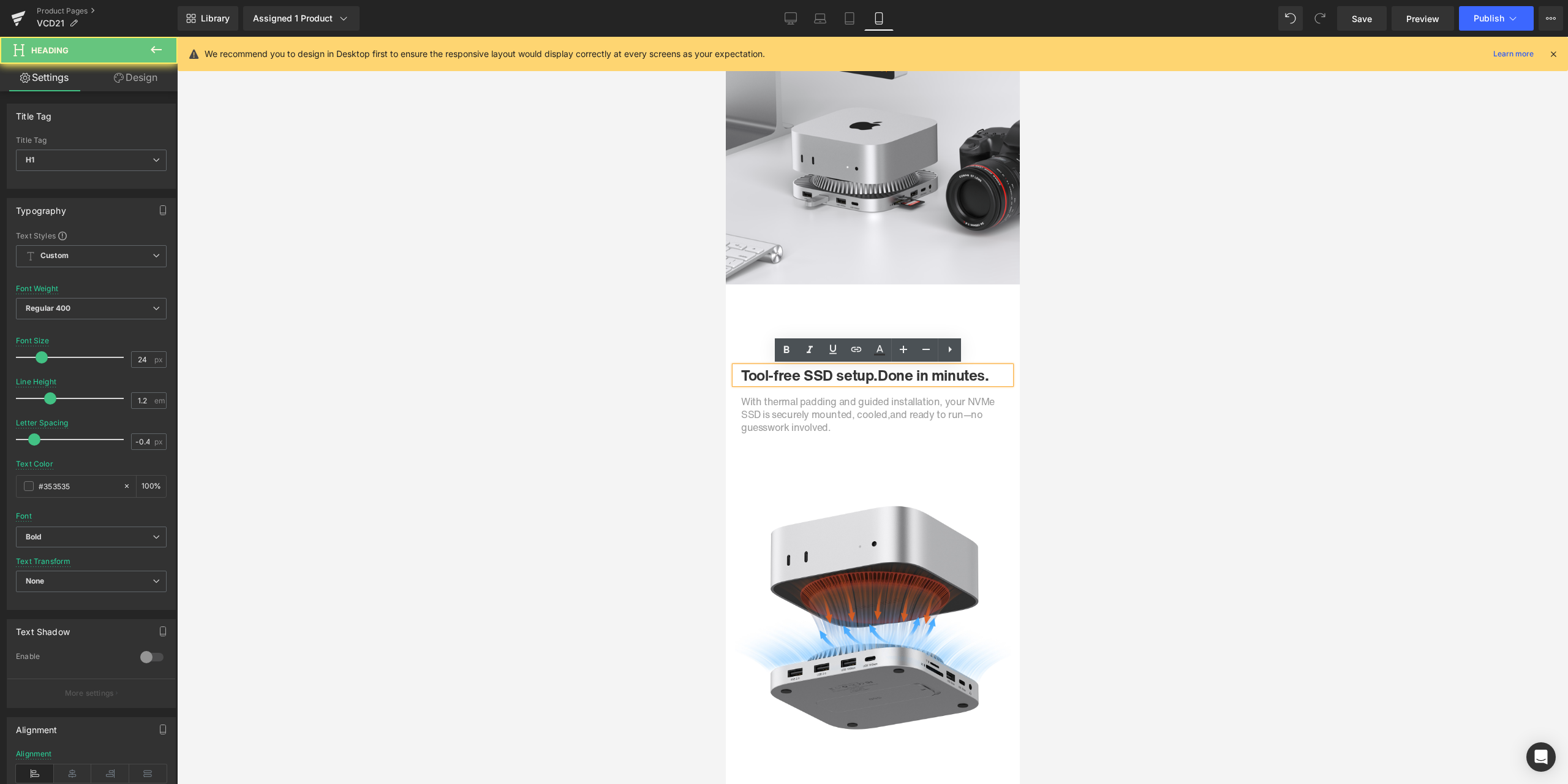
click at [795, 375] on h1 "Tool-free SSD setup. Done in minutes." at bounding box center [871, 376] width 264 height 18
paste div
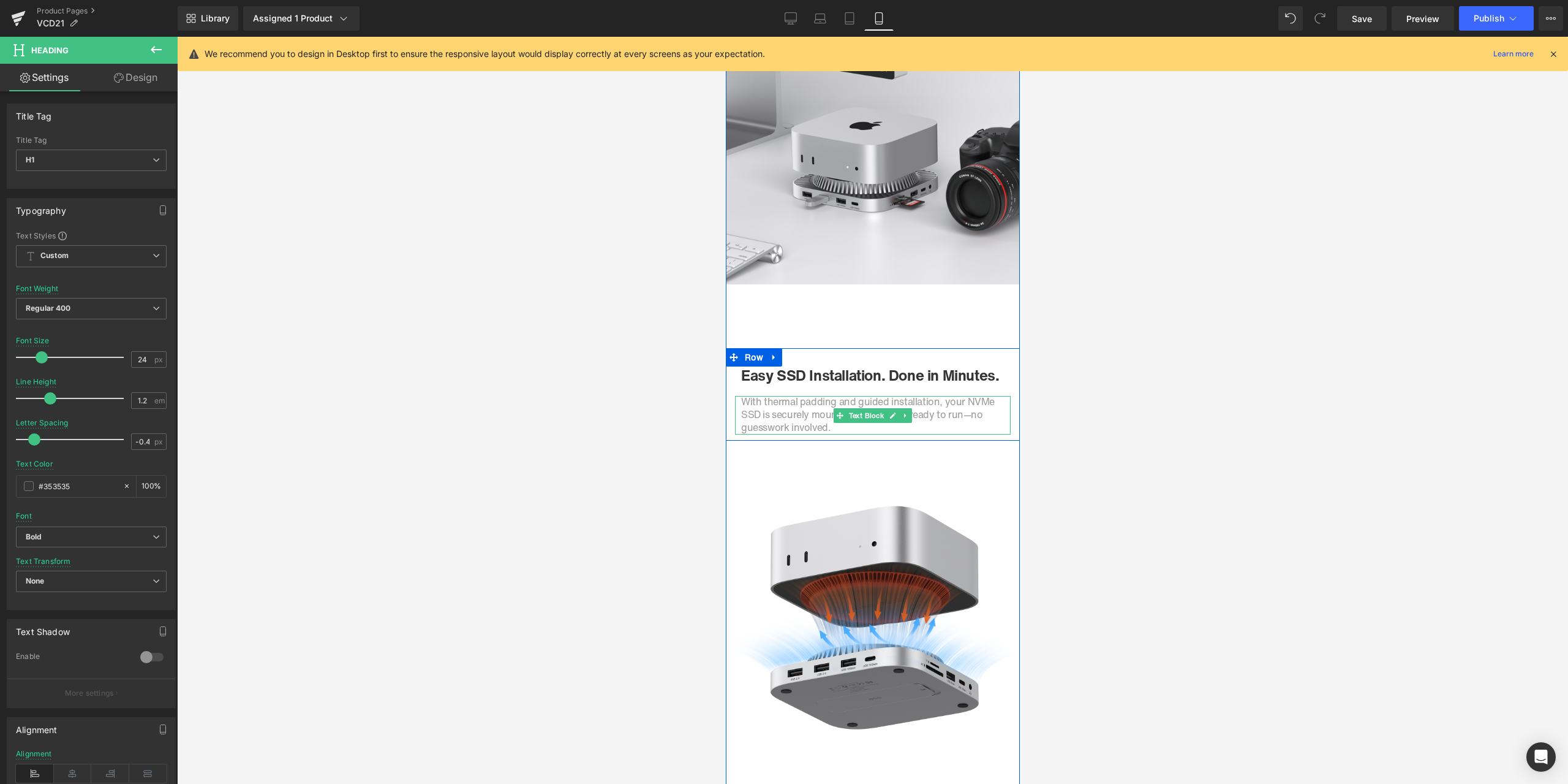
drag, startPoint x: 787, startPoint y: 407, endPoint x: 831, endPoint y: 410, distance: 44.1
click at [787, 407] on span "With thermal padding and guided installation, your NVMe SSD is securely mounted…" at bounding box center [867, 408] width 254 height 28
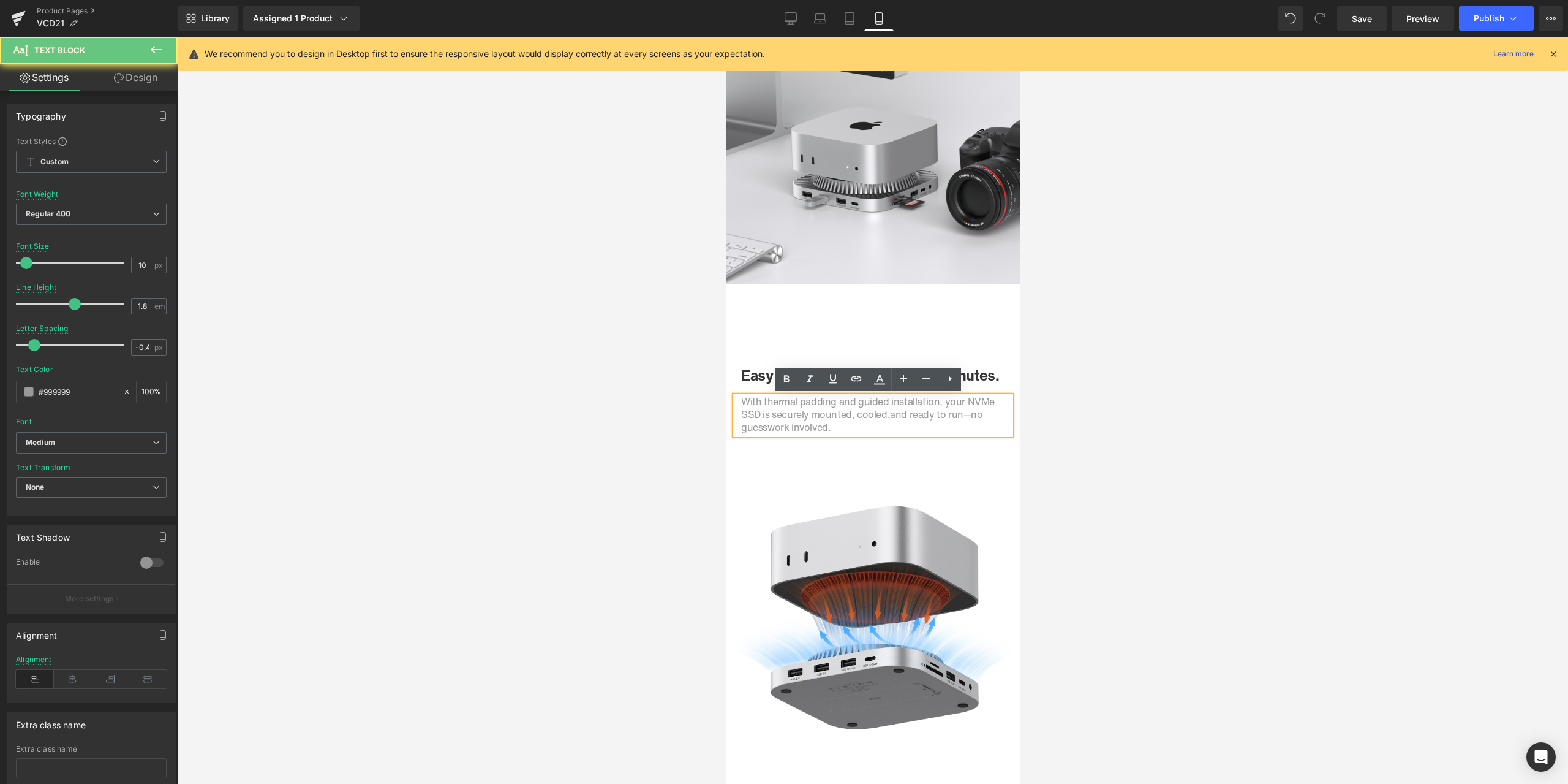
click at [805, 412] on span "With thermal padding and guided installation, your NVMe SSD is securely mounted…" at bounding box center [867, 408] width 254 height 28
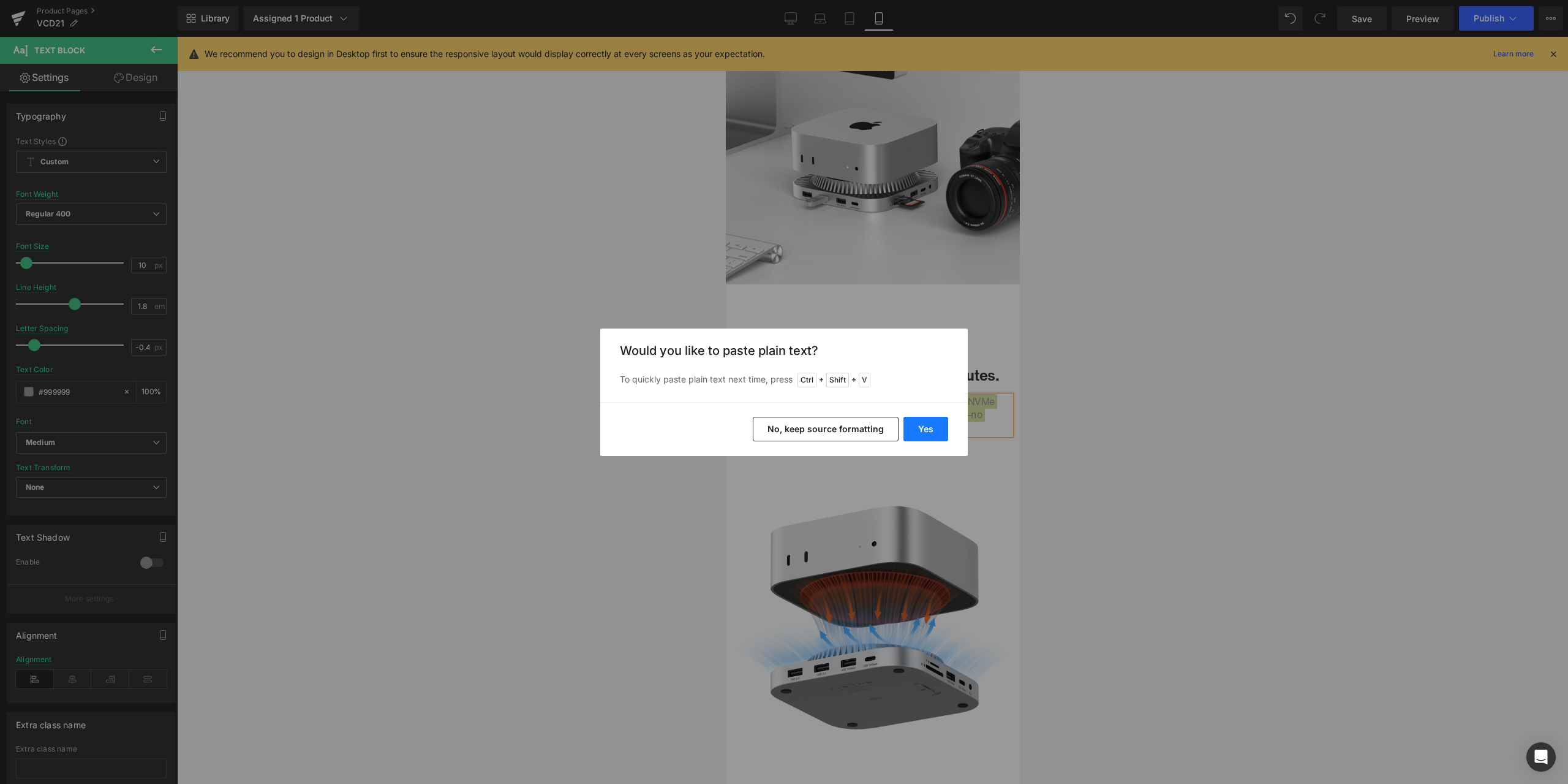
click at [931, 428] on button "Yes" at bounding box center [926, 429] width 44 height 25
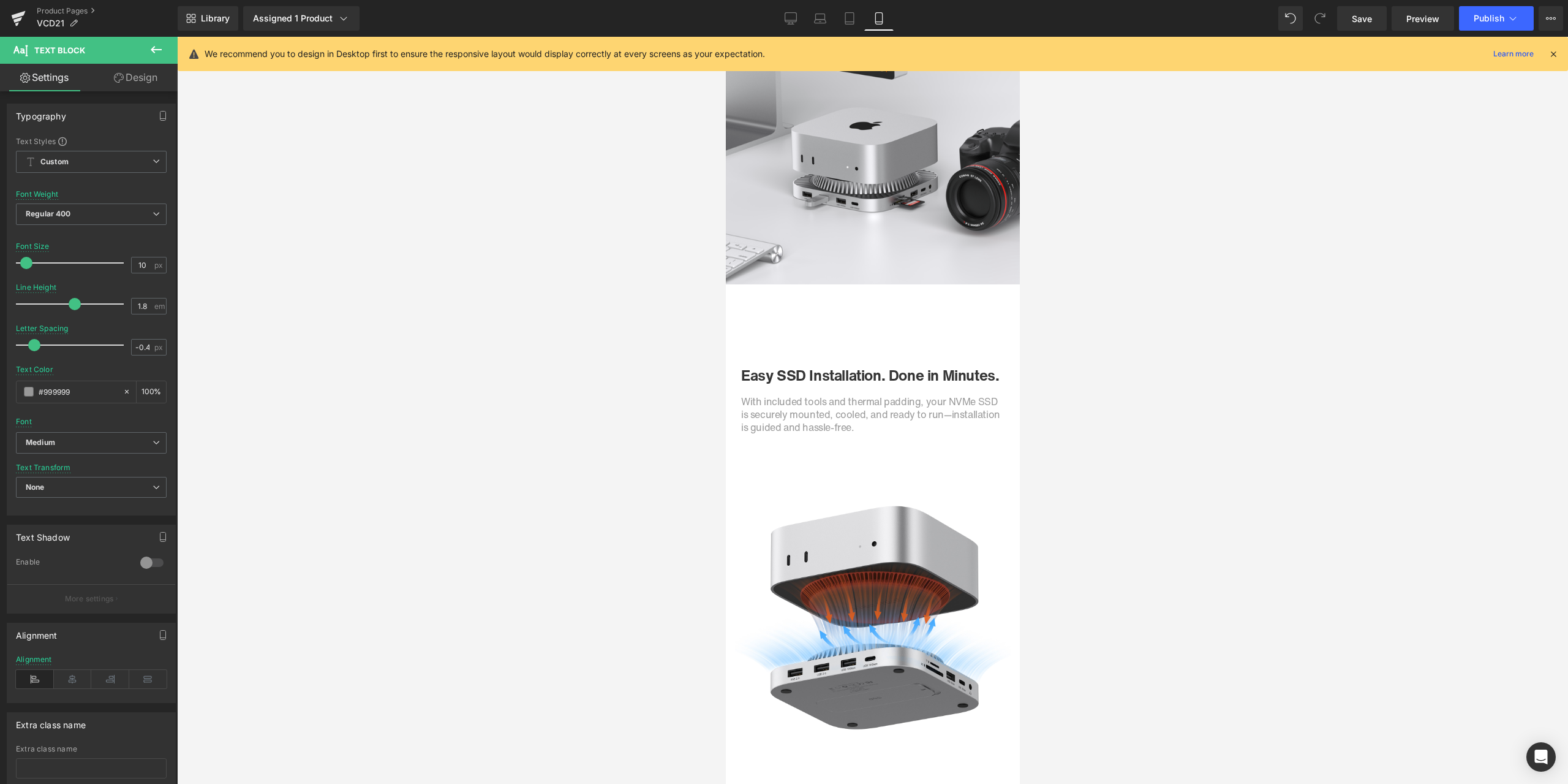
click at [1260, 451] on div at bounding box center [871, 409] width 1391 height 747
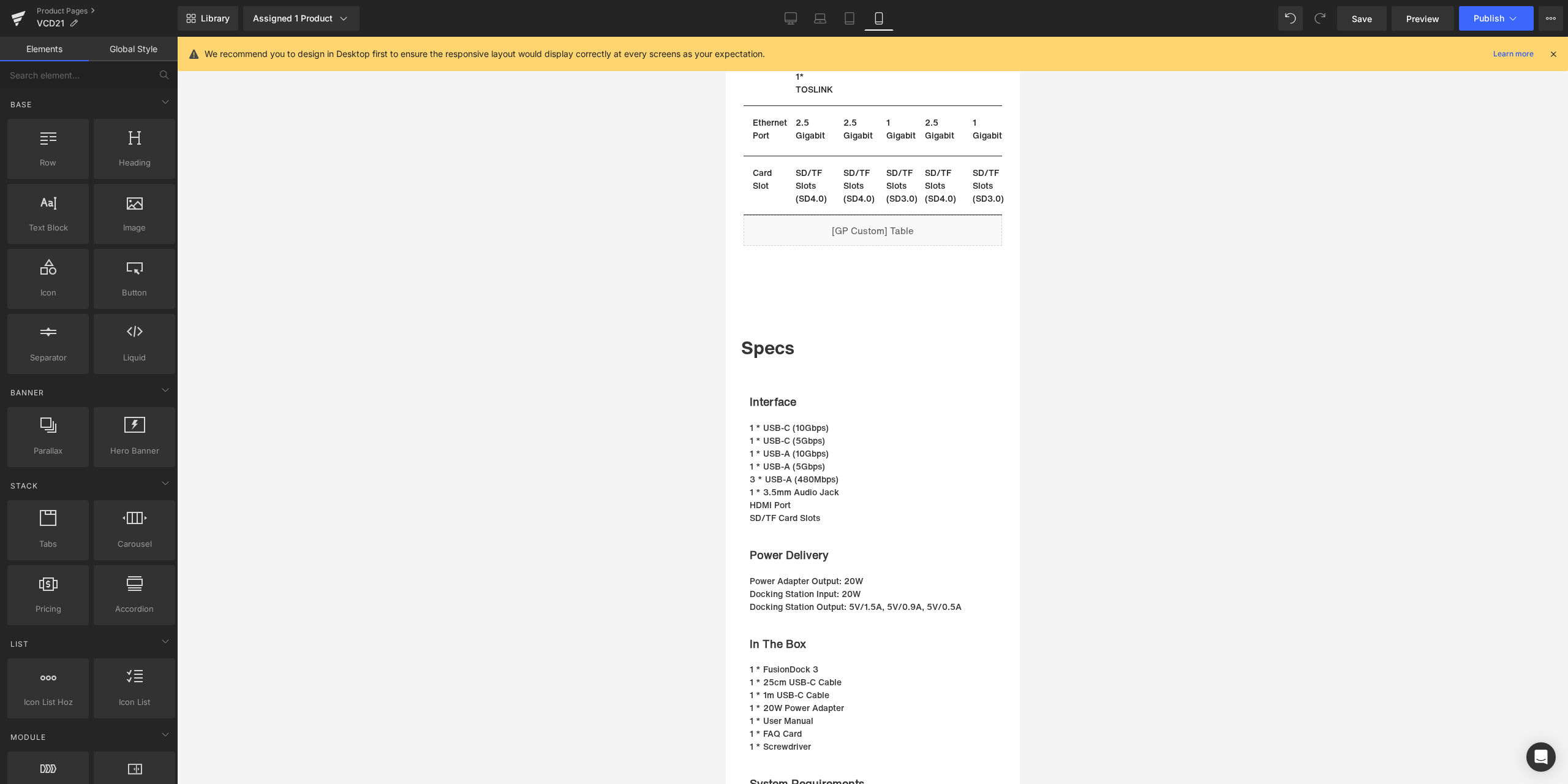
scroll to position [6066, 0]
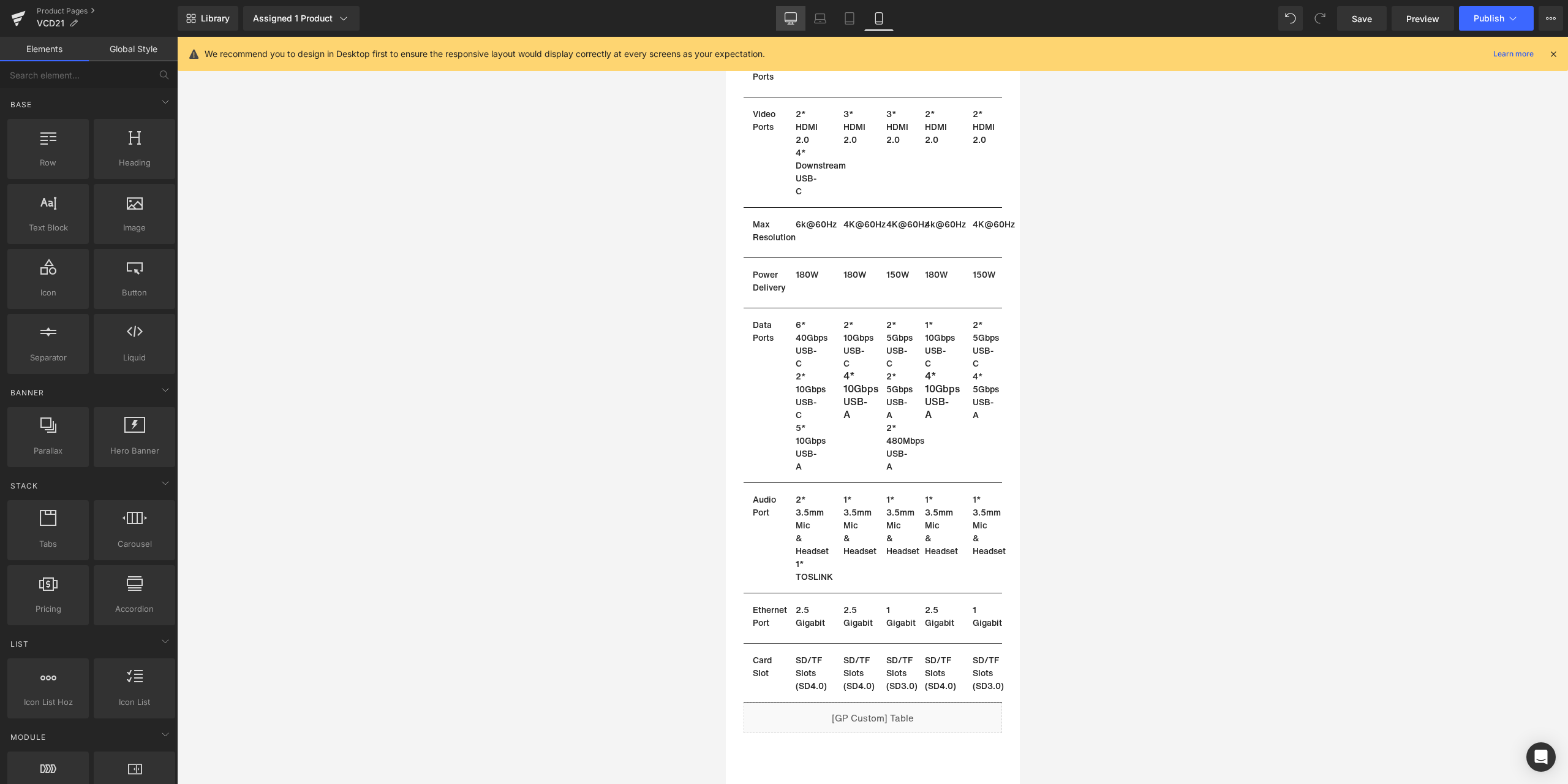
click at [785, 28] on link "Desktop" at bounding box center [790, 19] width 29 height 25
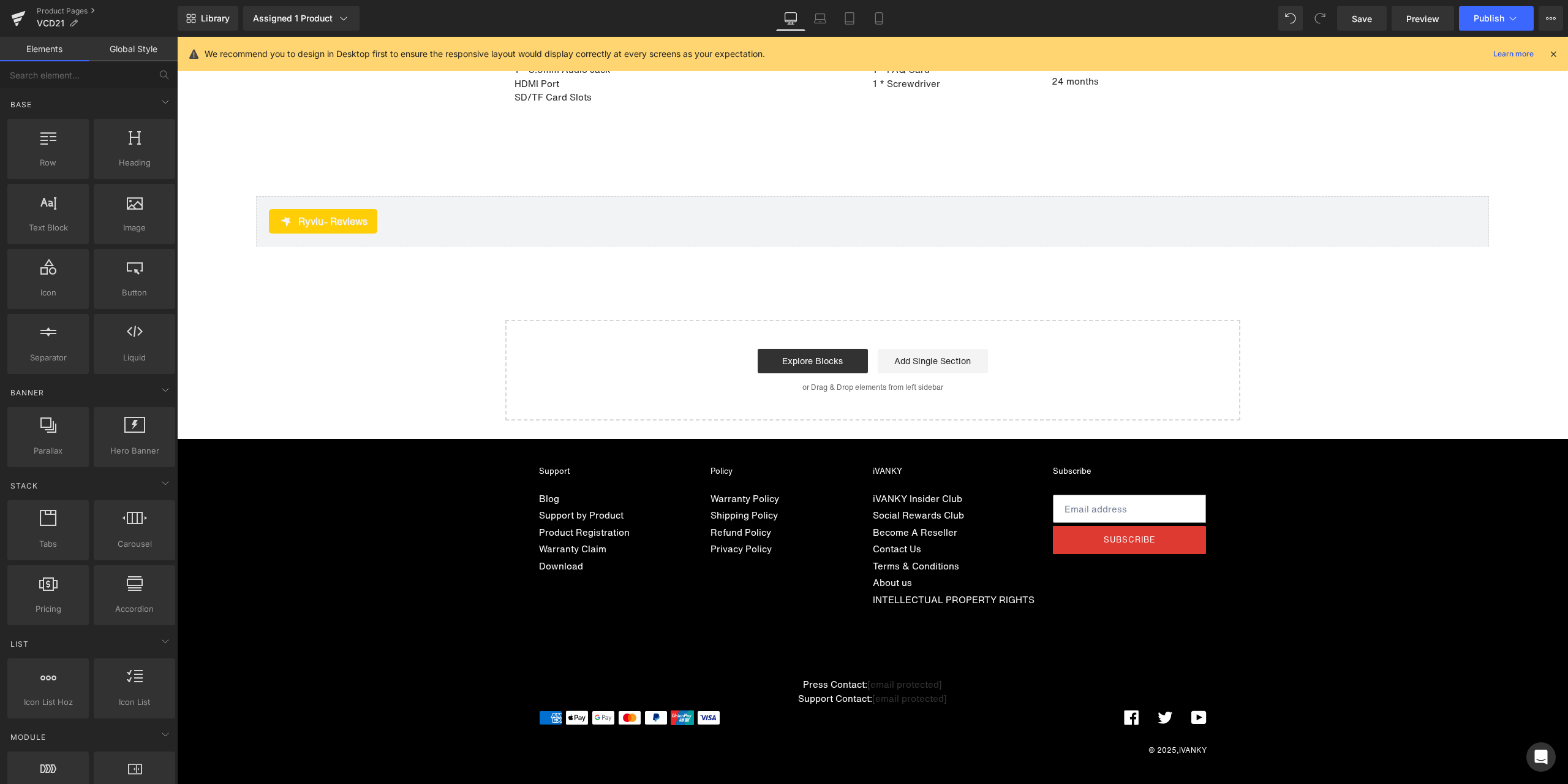
scroll to position [8783, 0]
click at [1367, 20] on span "Save" at bounding box center [1361, 19] width 20 height 12
click at [1428, 12] on span "Preview" at bounding box center [1422, 19] width 33 height 12
